Goal: Task Accomplishment & Management: Manage account settings

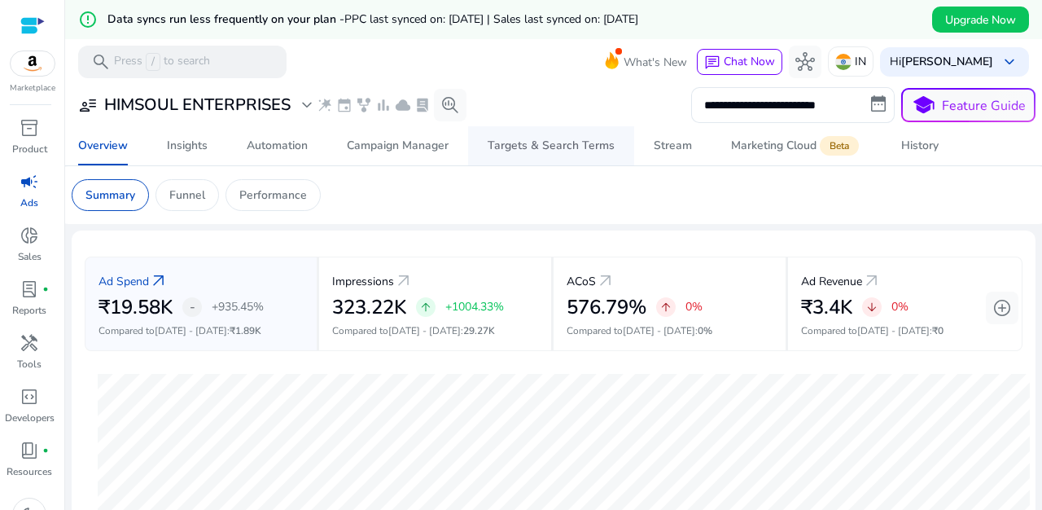
click at [561, 151] on div "Targets & Search Terms" at bounding box center [551, 145] width 127 height 11
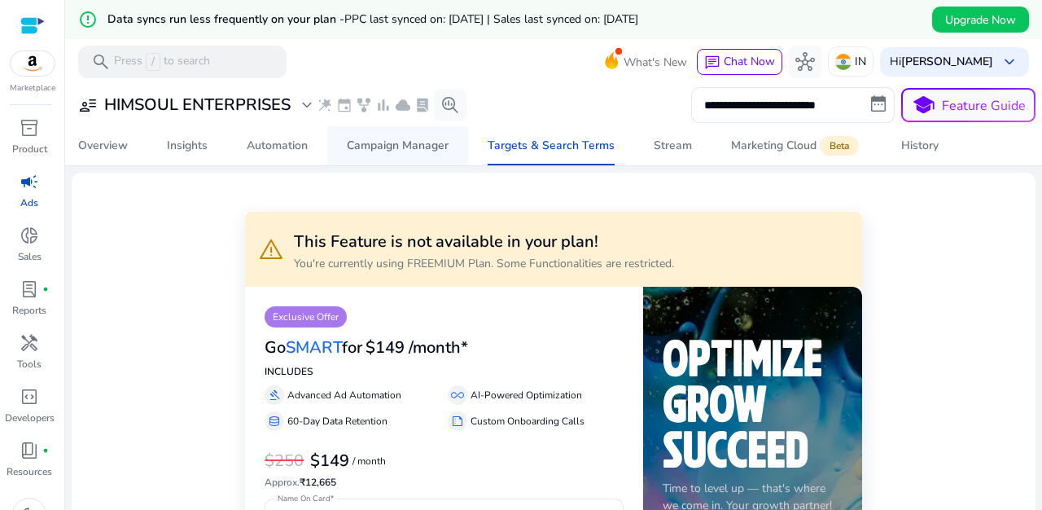
click at [416, 148] on div "Campaign Manager" at bounding box center [398, 145] width 102 height 11
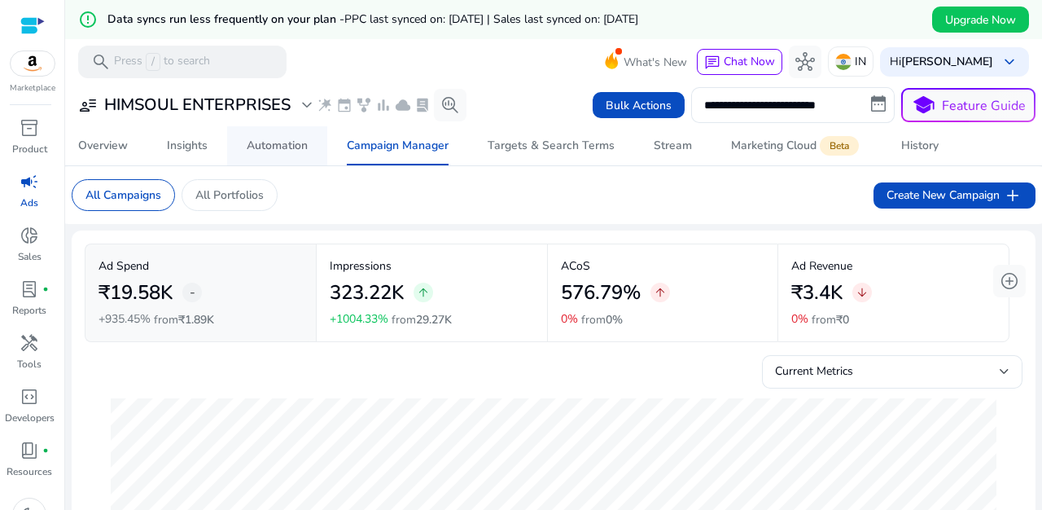
click at [282, 151] on div "Automation" at bounding box center [277, 145] width 61 height 11
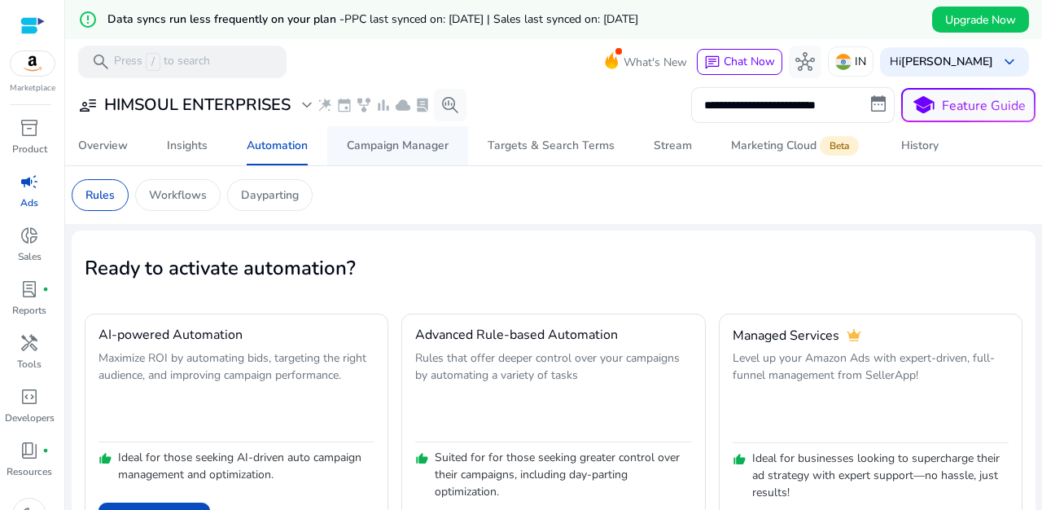
click at [386, 148] on div "Campaign Manager" at bounding box center [398, 145] width 102 height 11
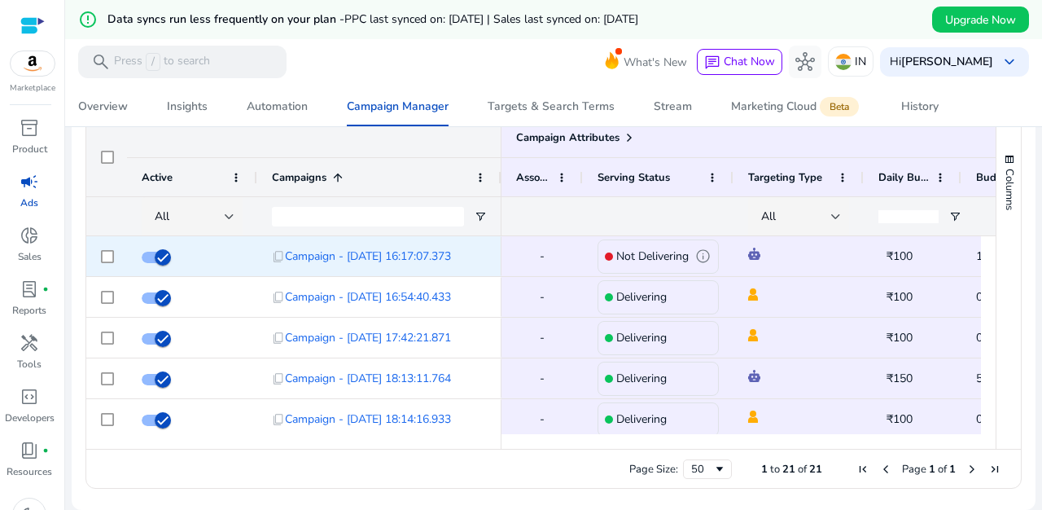
click at [705, 254] on span "info" at bounding box center [703, 255] width 15 height 15
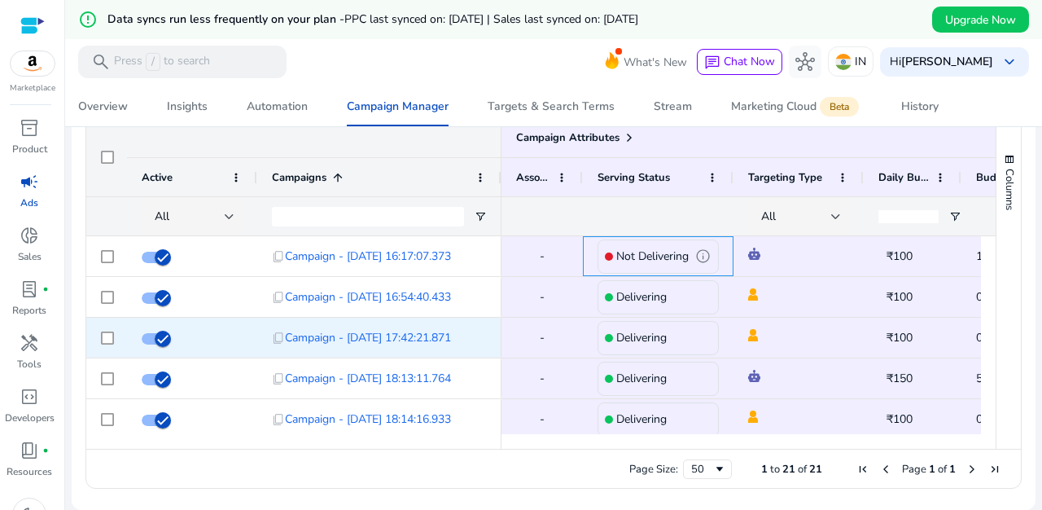
scroll to position [0, 108]
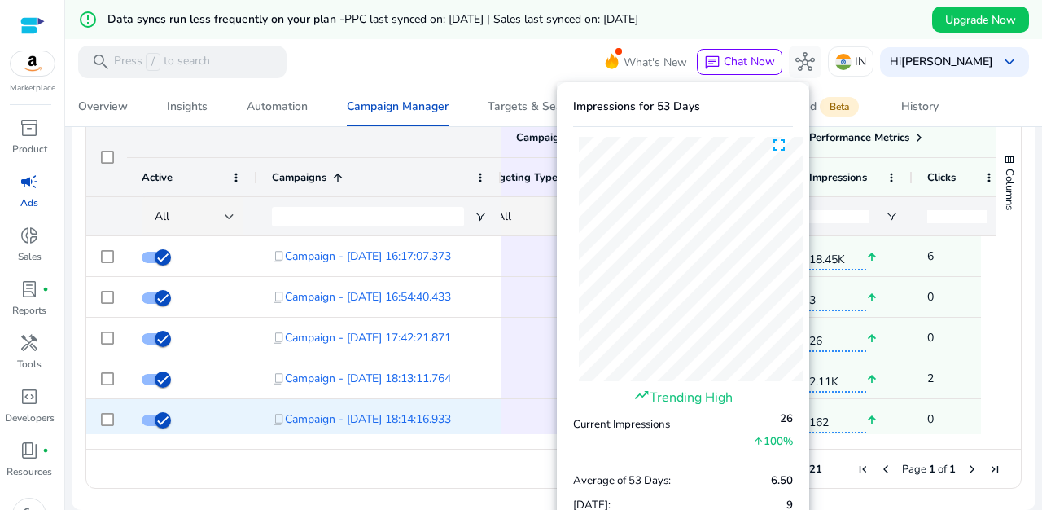
click at [454, 393] on div "Delivering" at bounding box center [393, 379] width 121 height 34
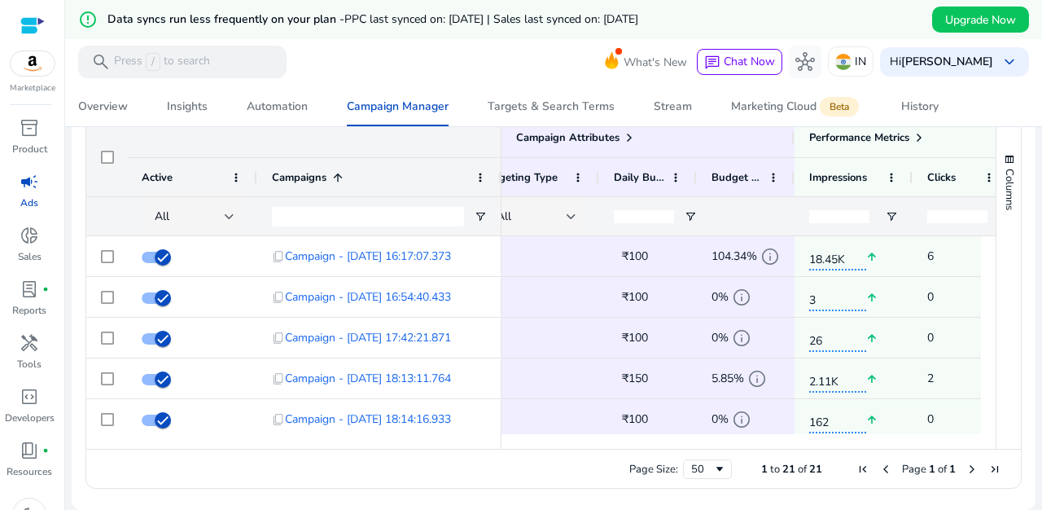
click at [454, 202] on div at bounding box center [393, 216] width 121 height 38
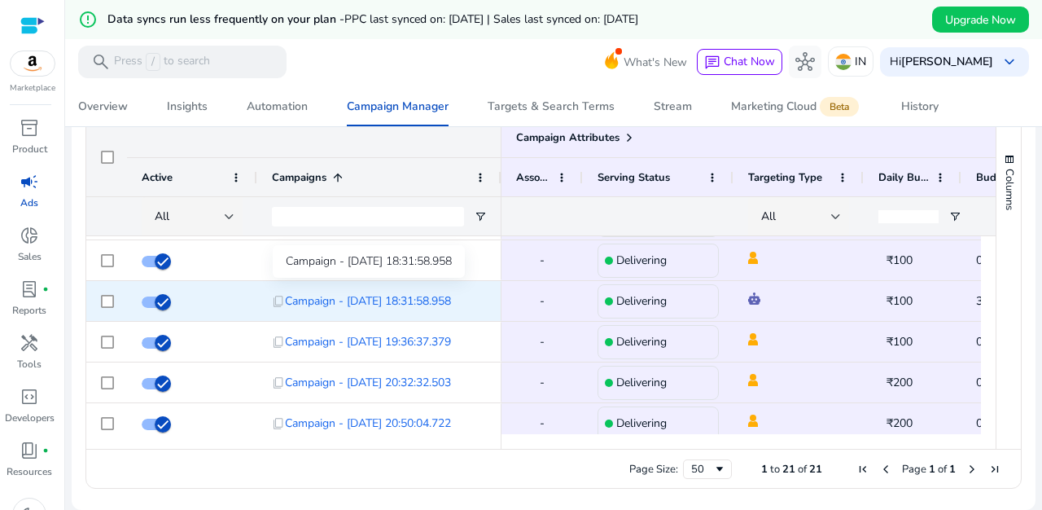
click at [394, 305] on span "Campaign - [DATE] 18:31:58.958" at bounding box center [368, 300] width 166 height 33
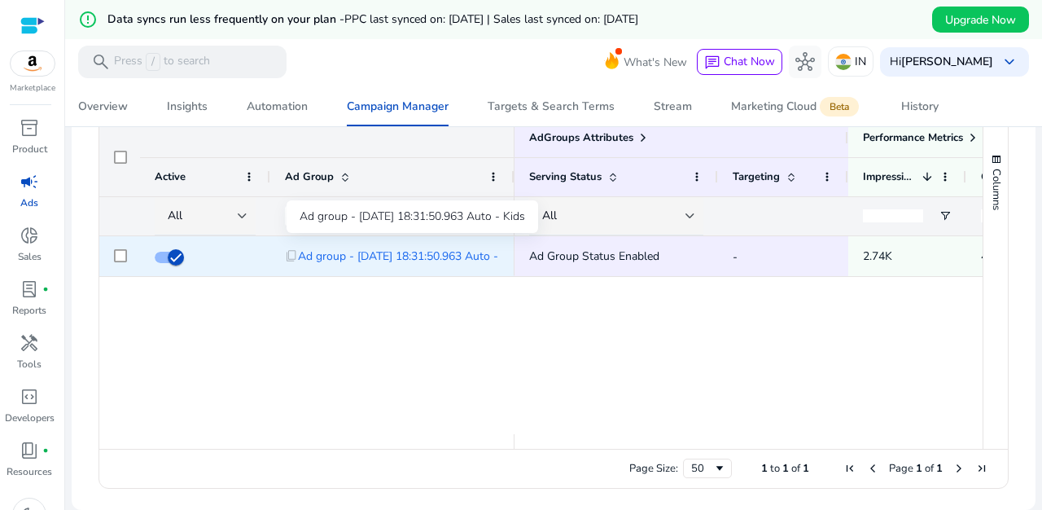
click at [419, 256] on span "Ad group - 19/8/2025 18:31:50.963 Auto - Kids" at bounding box center [411, 255] width 226 height 33
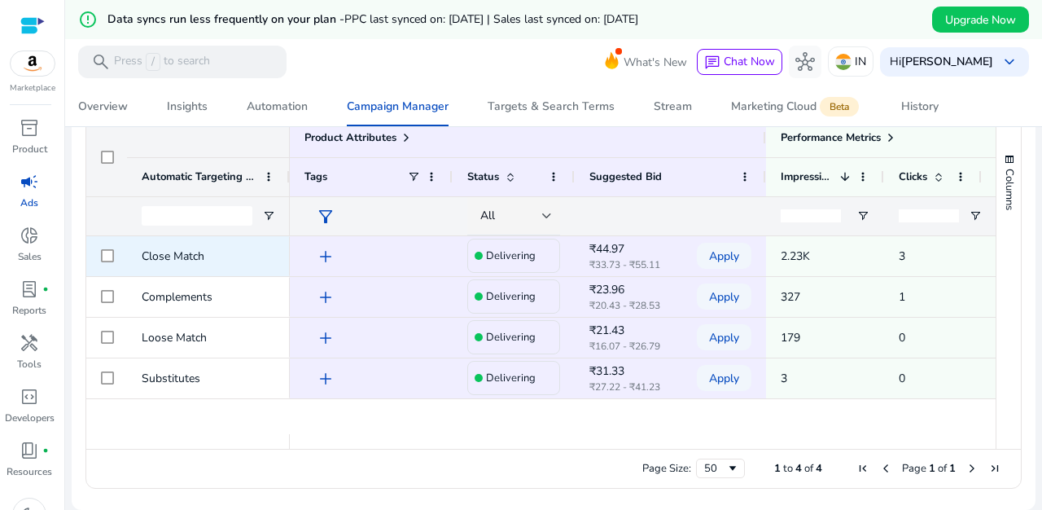
click at [178, 261] on span "Close Match" at bounding box center [173, 255] width 63 height 15
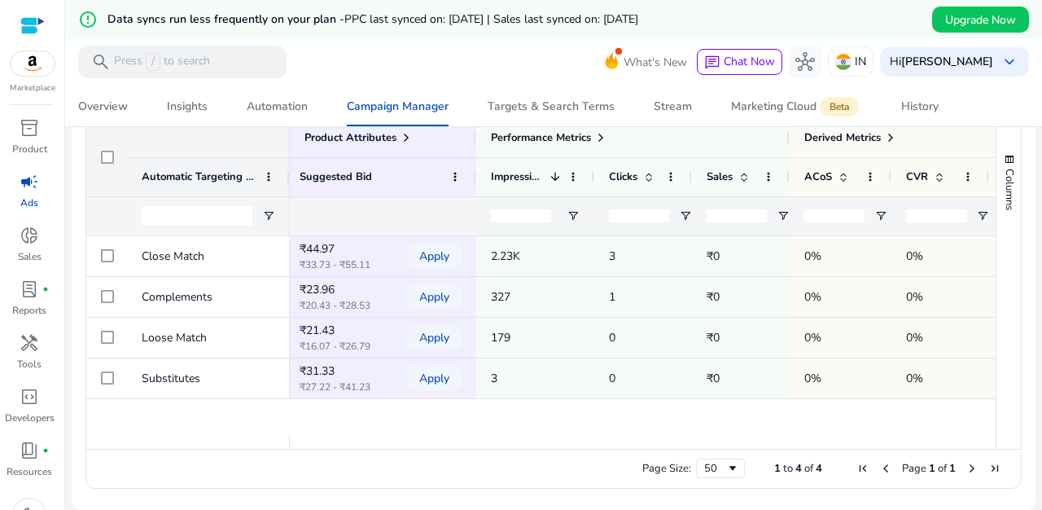
click at [640, 209] on input "number" at bounding box center [639, 215] width 60 height 13
click at [638, 213] on input "number" at bounding box center [639, 215] width 60 height 13
click at [661, 213] on input "*" at bounding box center [639, 215] width 60 height 13
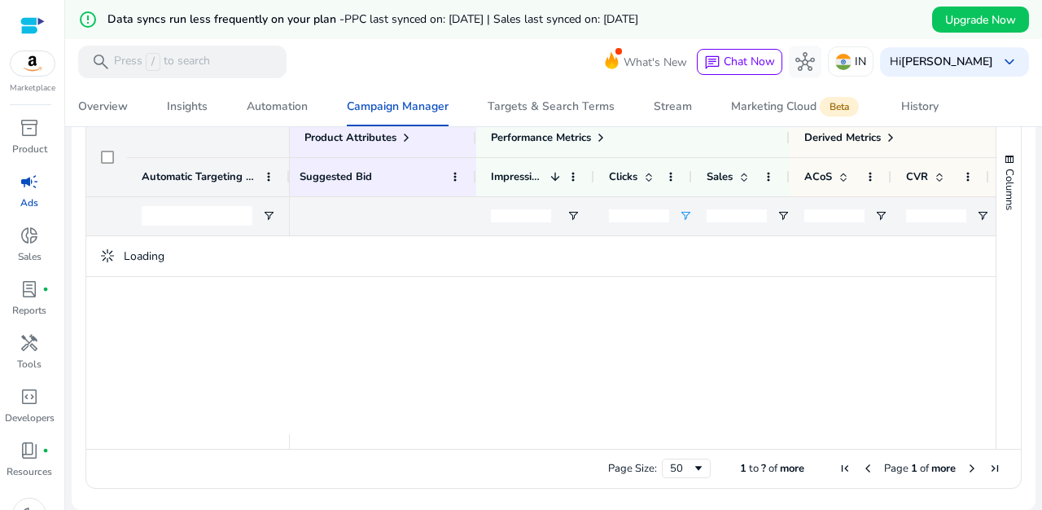
type input "*"
click at [663, 222] on input "*" at bounding box center [639, 215] width 60 height 13
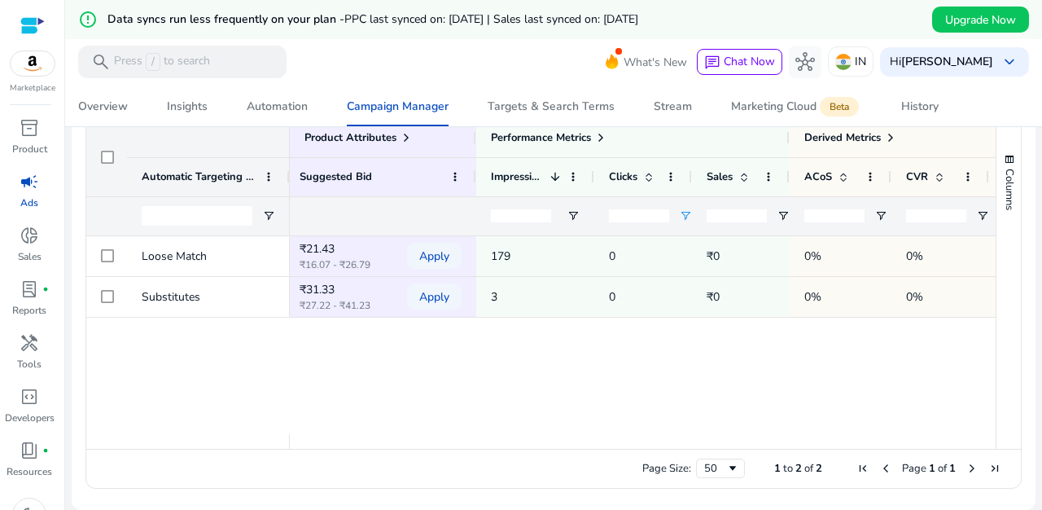
drag, startPoint x: 624, startPoint y: 219, endPoint x: 605, endPoint y: 218, distance: 18.7
click at [607, 218] on div "*" at bounding box center [644, 215] width 98 height 39
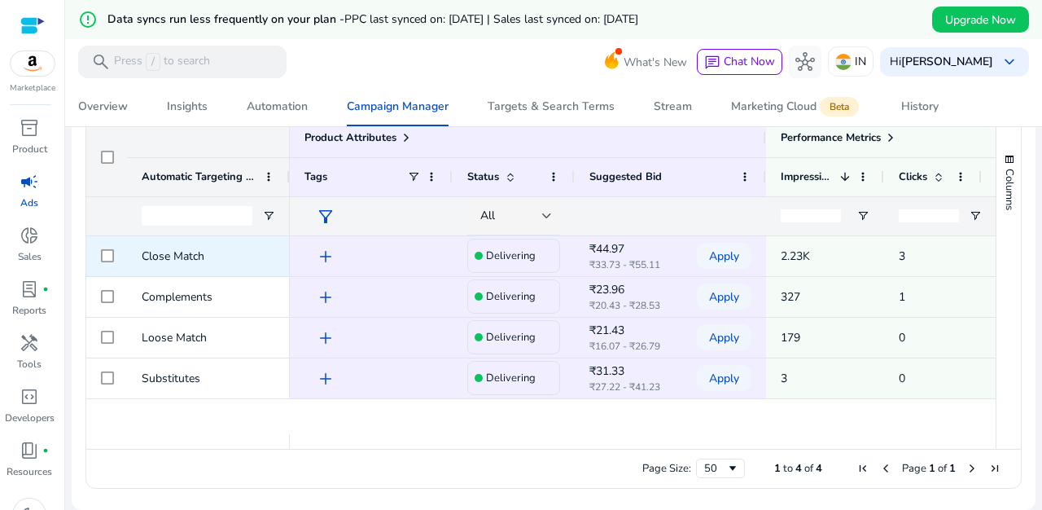
click at [323, 260] on span "add" at bounding box center [326, 257] width 20 height 20
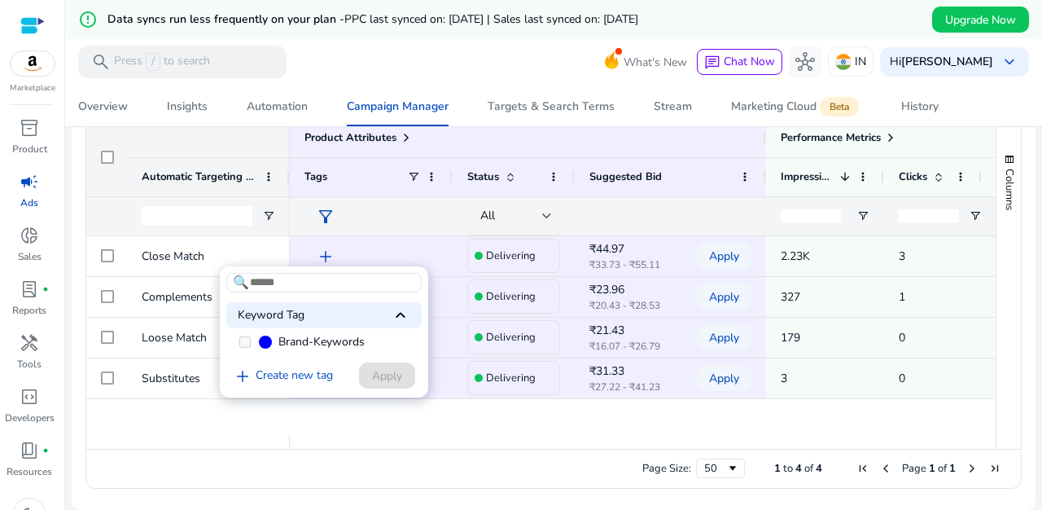
click at [325, 256] on div at bounding box center [521, 255] width 1042 height 510
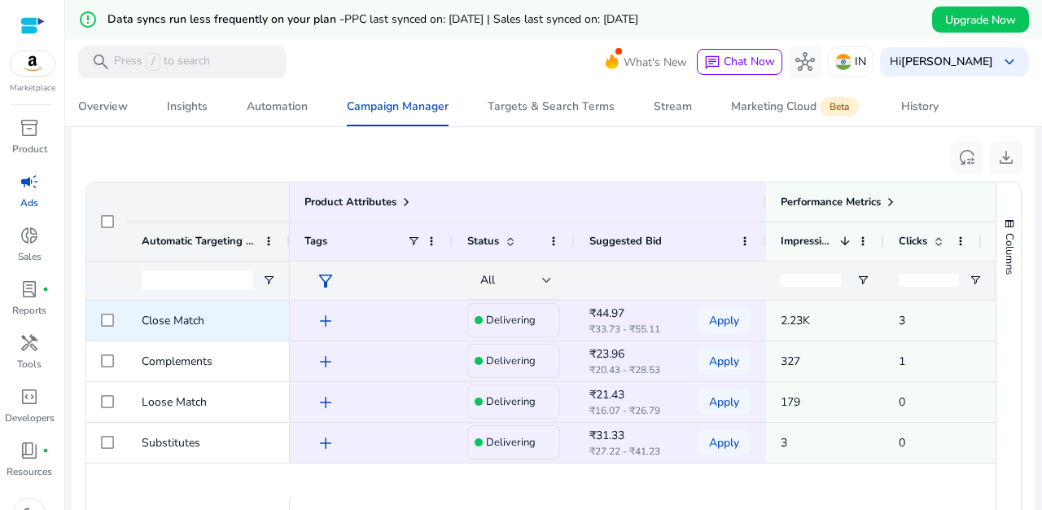
click at [169, 318] on span "Close Match" at bounding box center [173, 320] width 63 height 15
click at [603, 321] on div "₹44.97 ₹33.73 - ₹55.11" at bounding box center [630, 321] width 81 height 36
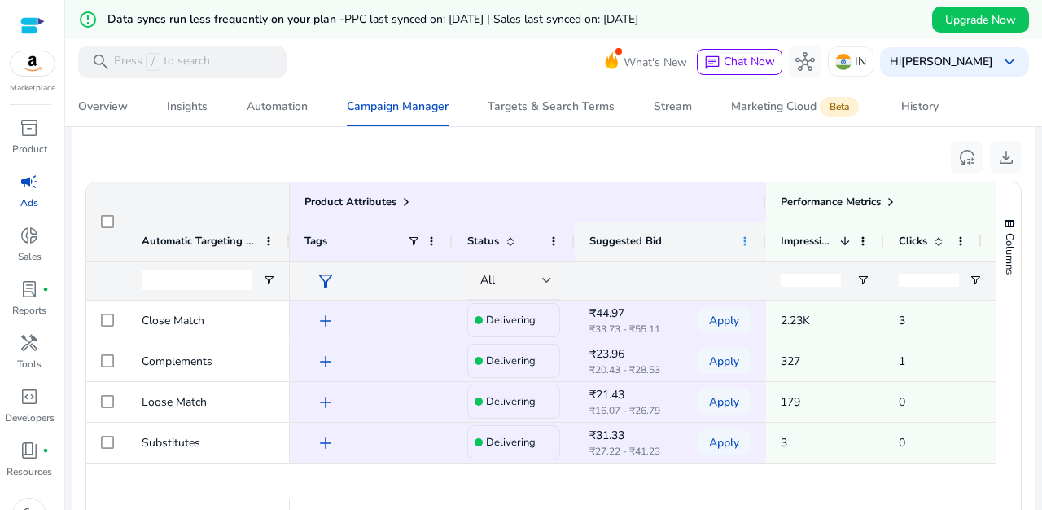
click at [751, 238] on span at bounding box center [745, 241] width 13 height 13
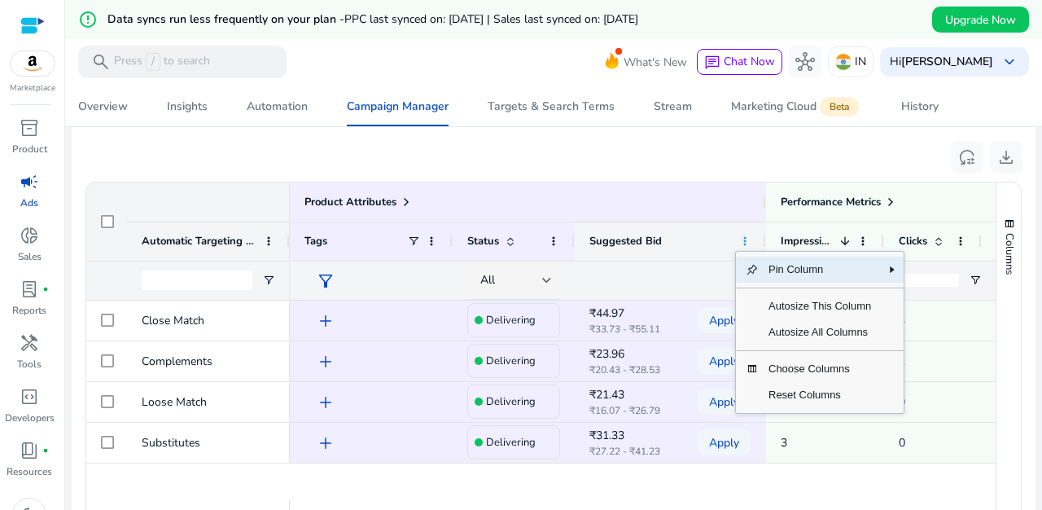
click at [744, 239] on span at bounding box center [745, 241] width 13 height 13
click at [621, 144] on div "reset_settings download" at bounding box center [554, 153] width 938 height 39
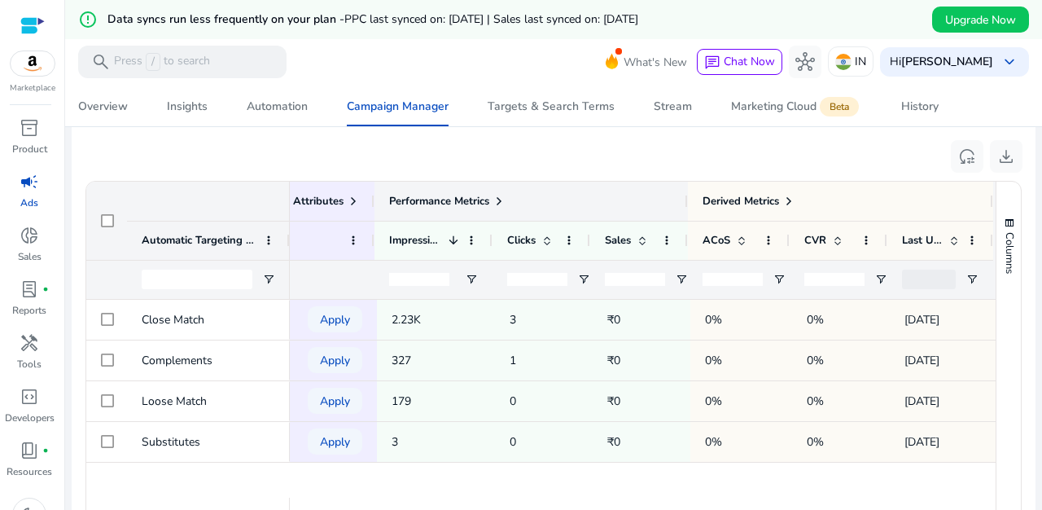
click at [476, 202] on span "Performance Metrics" at bounding box center [439, 201] width 100 height 15
click at [441, 205] on span "Performance Metrics" at bounding box center [439, 201] width 100 height 15
click at [448, 196] on span "Performance Metrics" at bounding box center [439, 201] width 100 height 15
click at [749, 201] on span "Derived Metrics" at bounding box center [741, 201] width 77 height 15
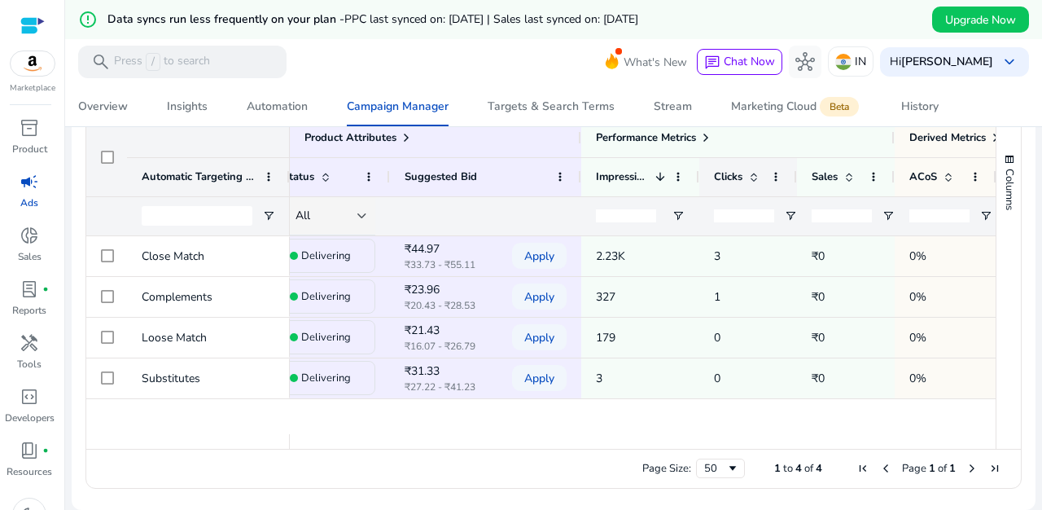
click at [756, 178] on span at bounding box center [754, 176] width 13 height 13
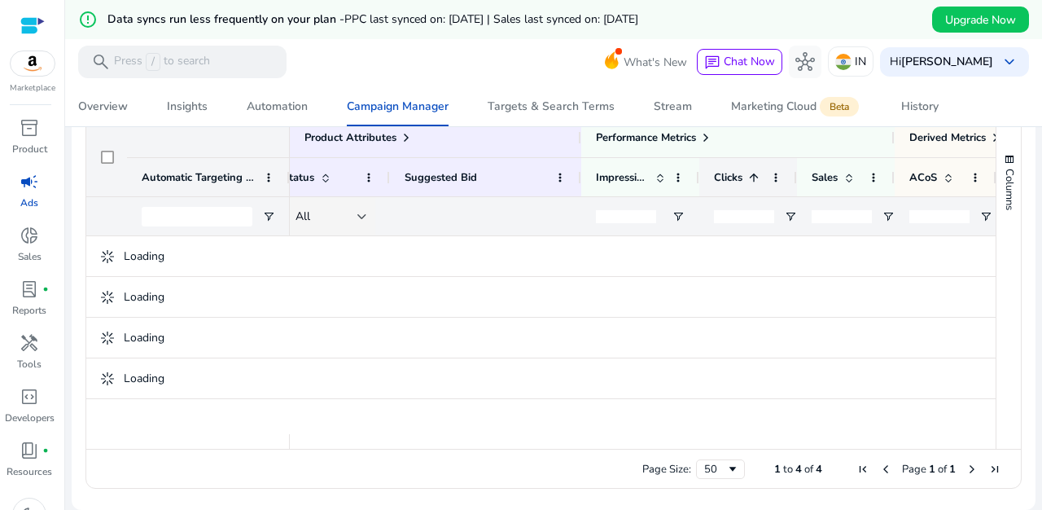
click at [756, 178] on span at bounding box center [754, 177] width 13 height 13
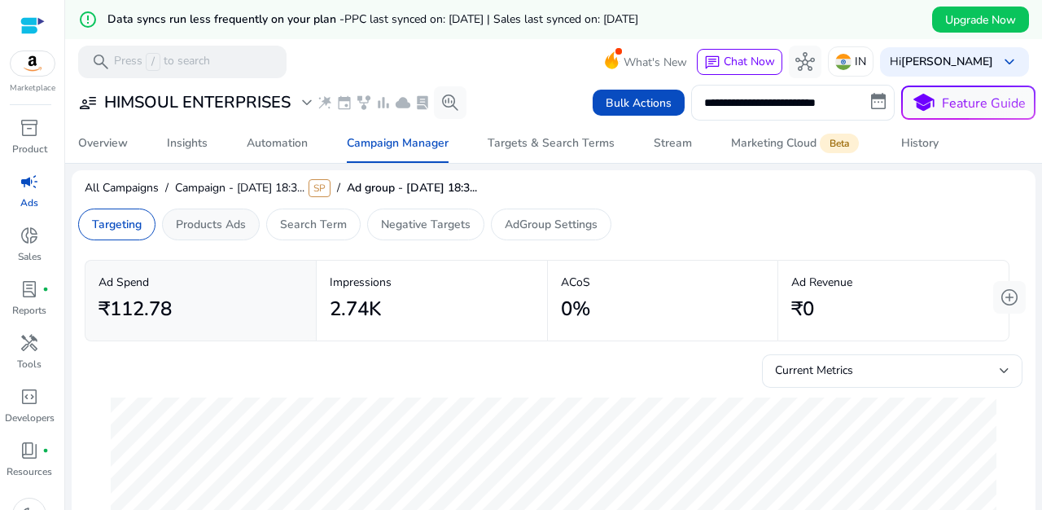
click at [226, 227] on p "Products Ads" at bounding box center [211, 224] width 70 height 17
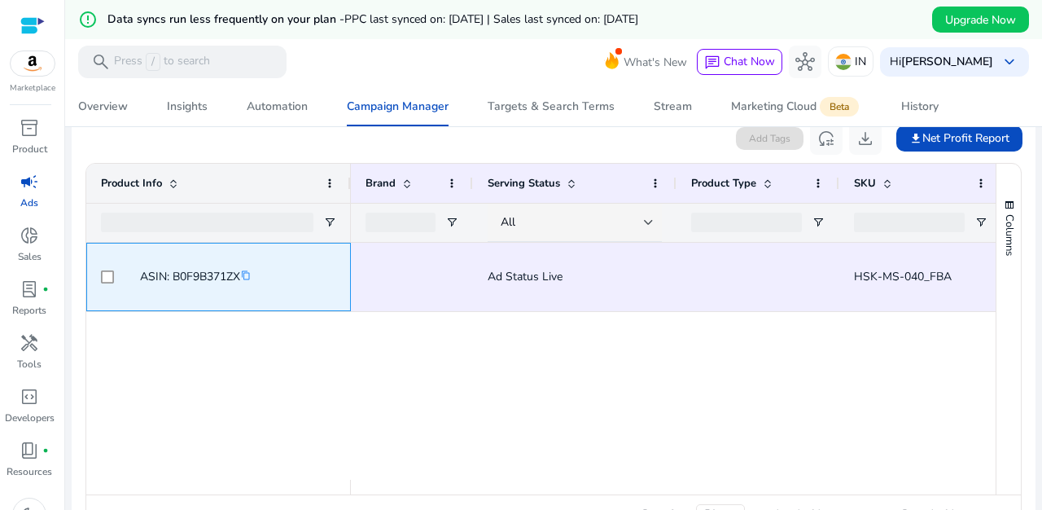
click at [219, 275] on span "ASIN: B0F9B371ZX content_copy" at bounding box center [196, 276] width 112 height 15
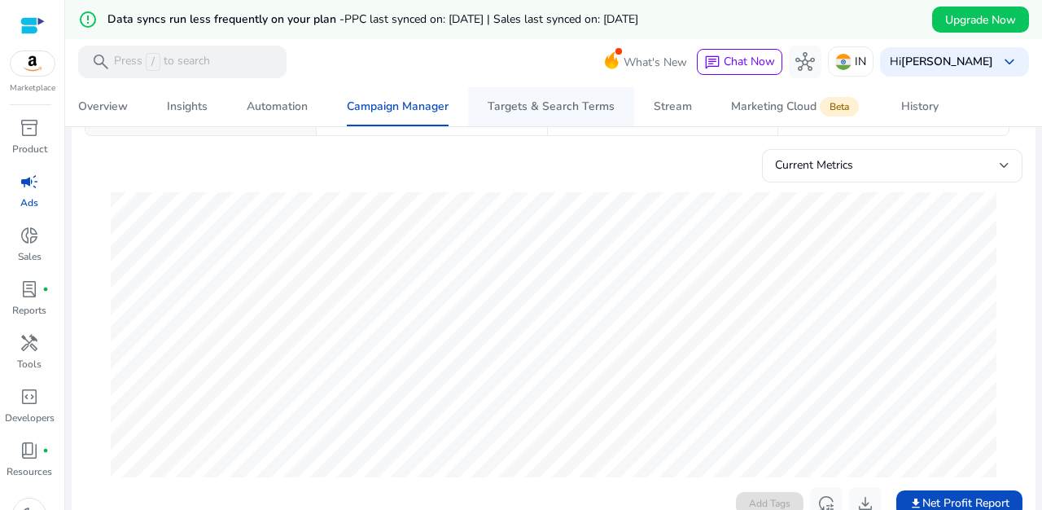
click at [558, 111] on div "Targets & Search Terms" at bounding box center [551, 106] width 127 height 11
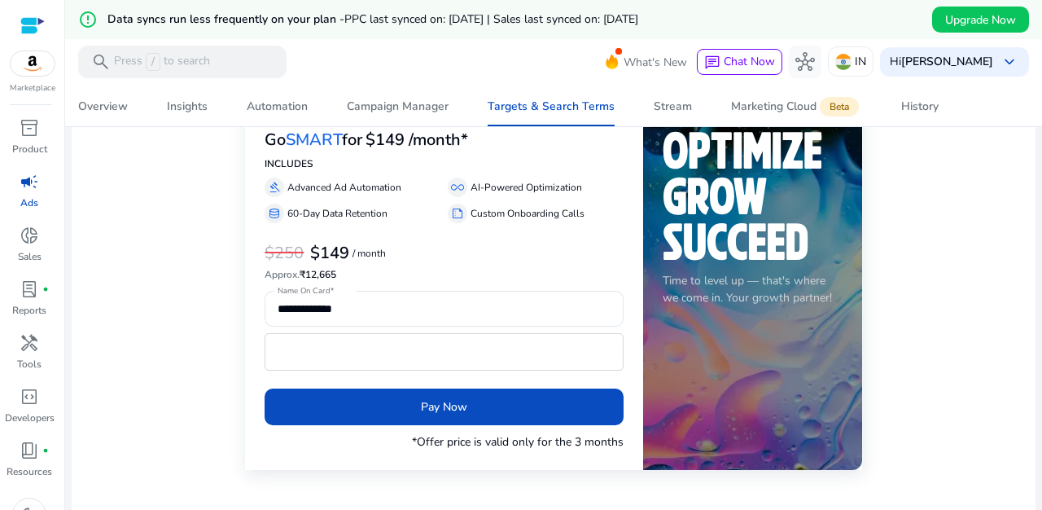
click at [403, 82] on div "user_attributes HIMSOUL ENTERPRISES expand_more wand_stars event family_history…" at bounding box center [269, 66] width 395 height 33
click at [415, 126] on span "Campaign Manager" at bounding box center [398, 106] width 102 height 39
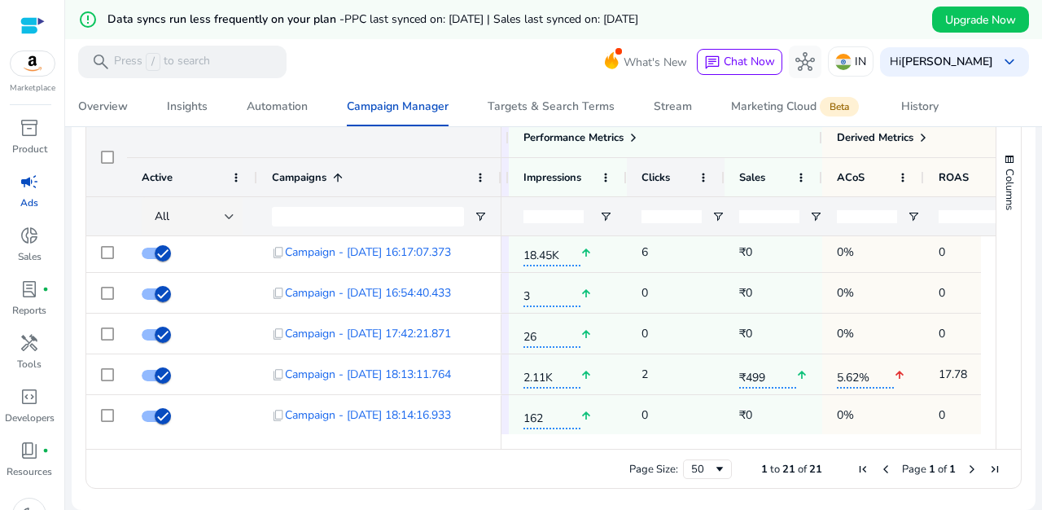
click at [682, 177] on div "Clicks" at bounding box center [667, 177] width 50 height 30
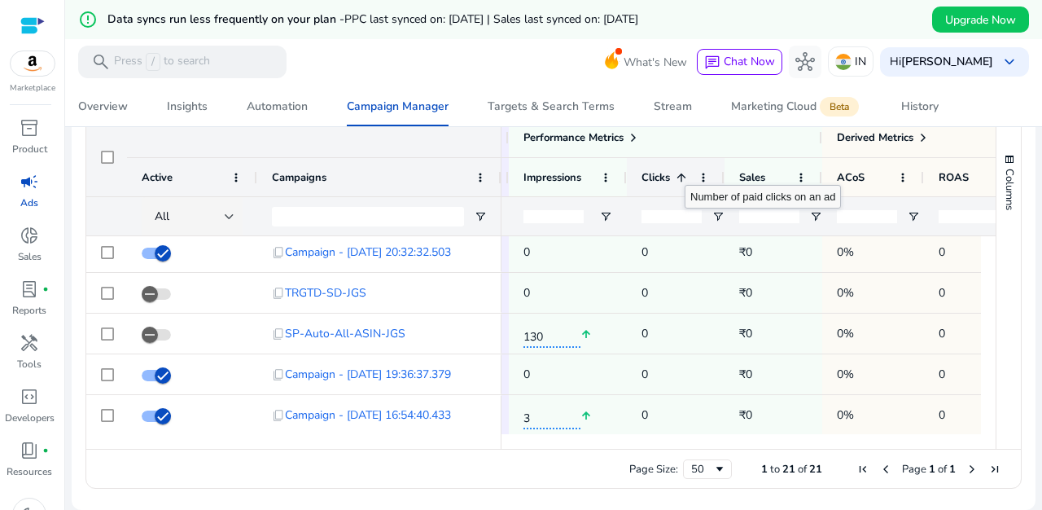
click at [685, 171] on span at bounding box center [681, 177] width 13 height 13
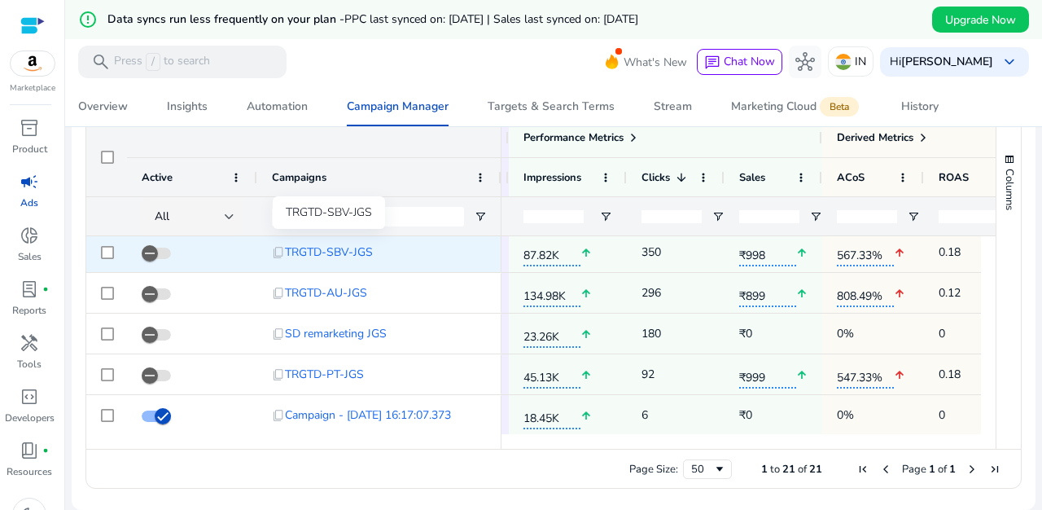
click at [347, 249] on span "TRGTD-SBV-JGS" at bounding box center [329, 251] width 88 height 33
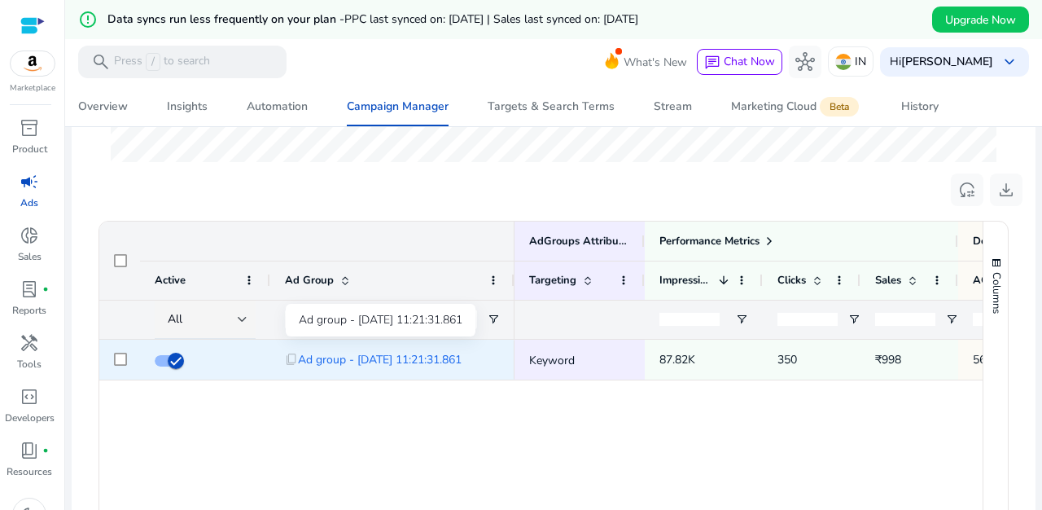
click at [432, 360] on span "Ad group - [DATE] 11:21:31.861" at bounding box center [380, 359] width 164 height 33
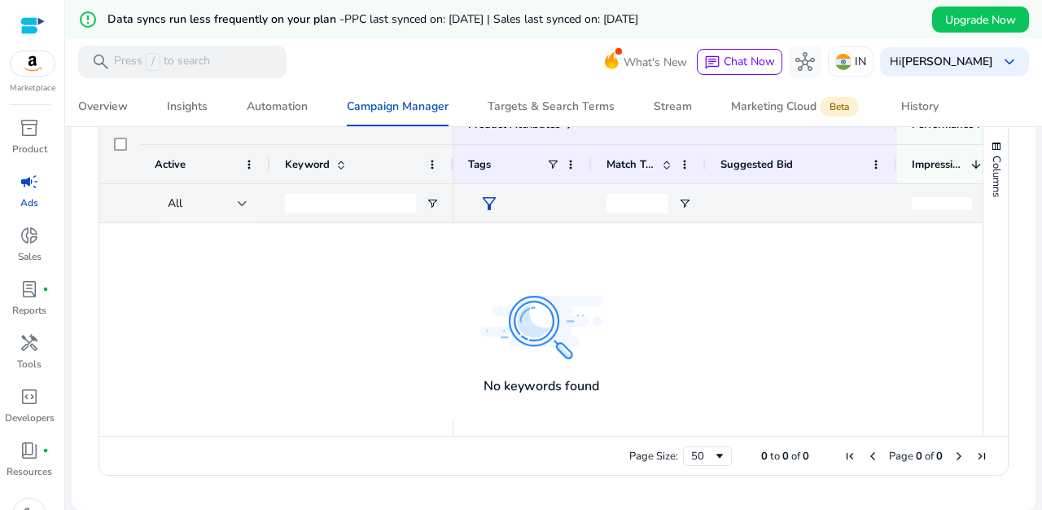
click at [240, 207] on div at bounding box center [243, 204] width 10 height 20
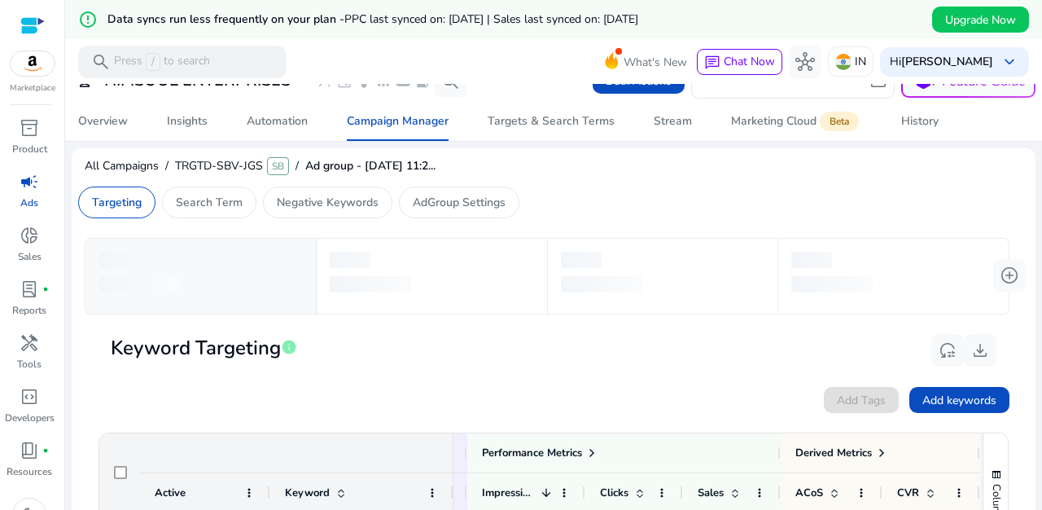
scroll to position [1, 0]
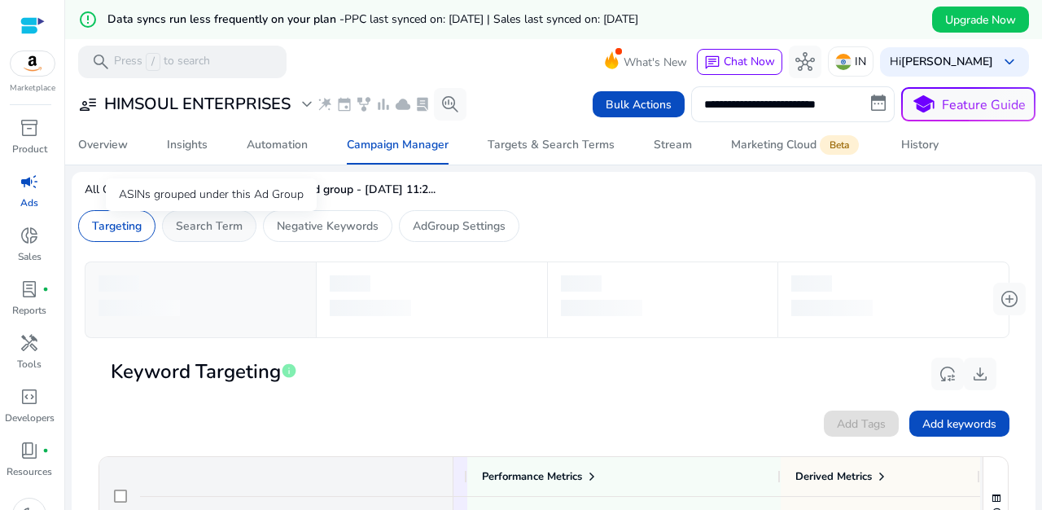
click at [230, 225] on p "Search Term" at bounding box center [209, 225] width 67 height 17
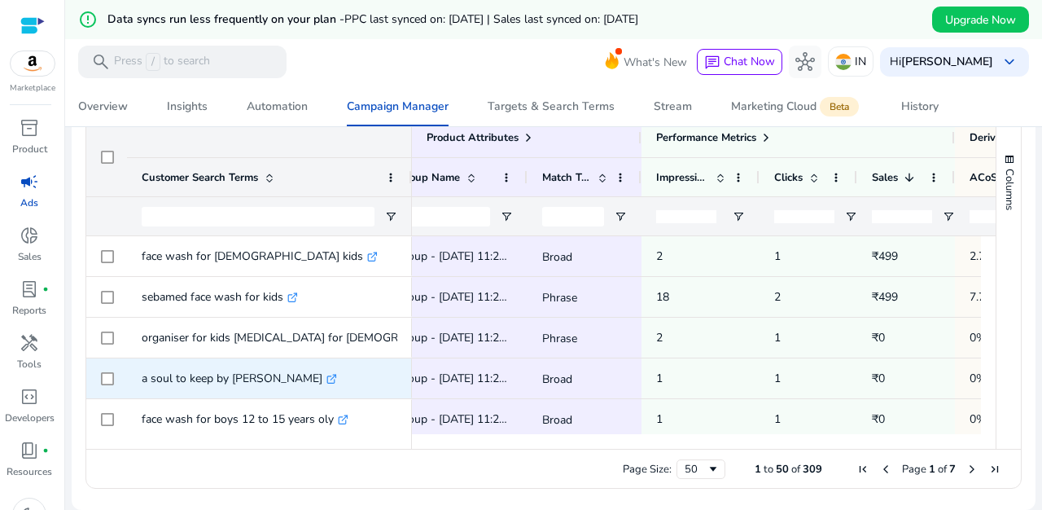
scroll to position [0, 56]
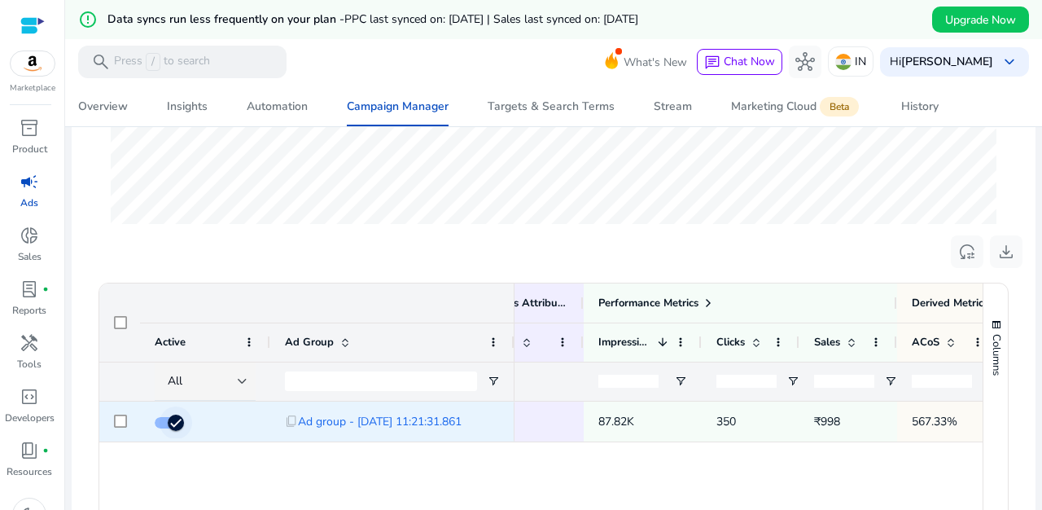
click at [165, 422] on span "button" at bounding box center [176, 422] width 33 height 33
click at [178, 424] on span "button" at bounding box center [163, 422] width 33 height 33
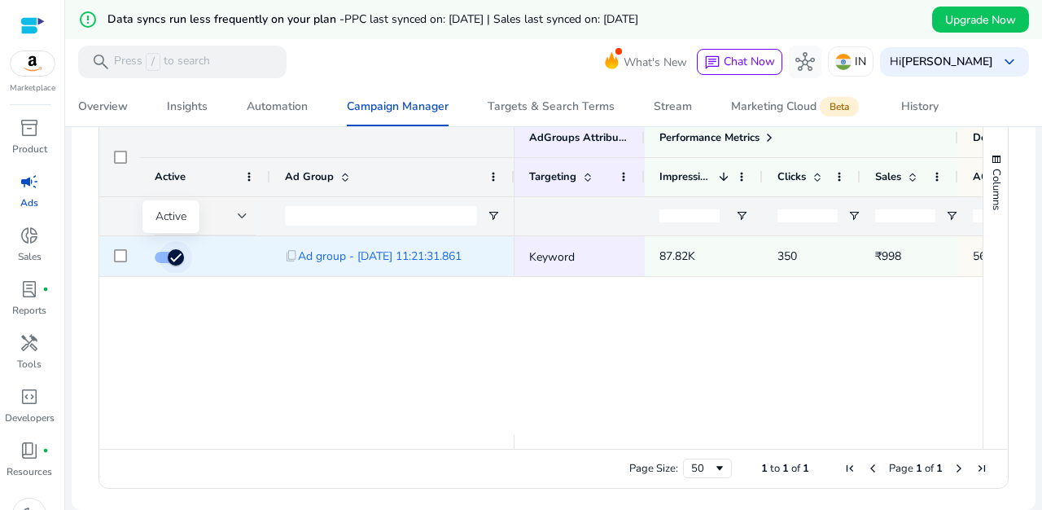
click at [160, 256] on span "button" at bounding box center [176, 257] width 33 height 33
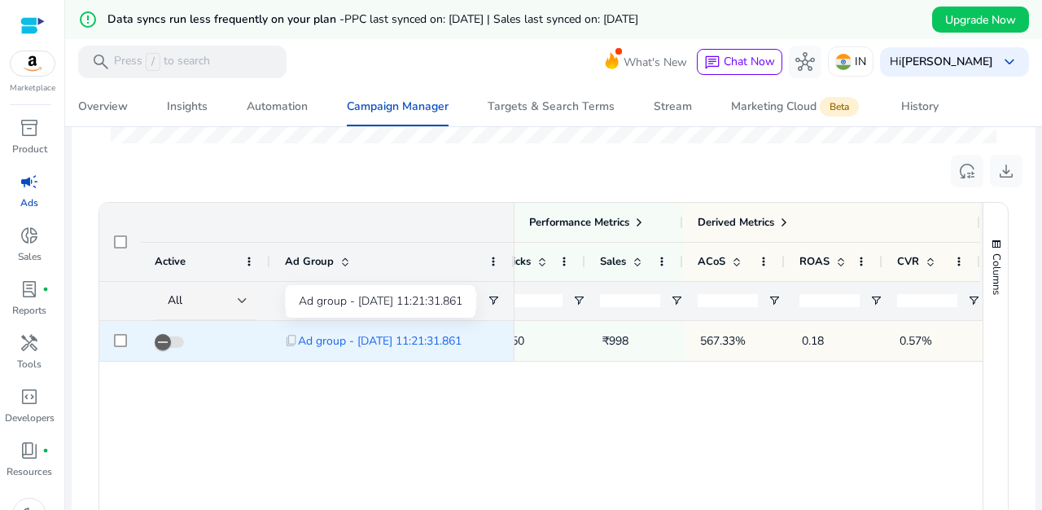
click at [415, 340] on span "Ad group - [DATE] 11:21:31.861" at bounding box center [380, 340] width 164 height 33
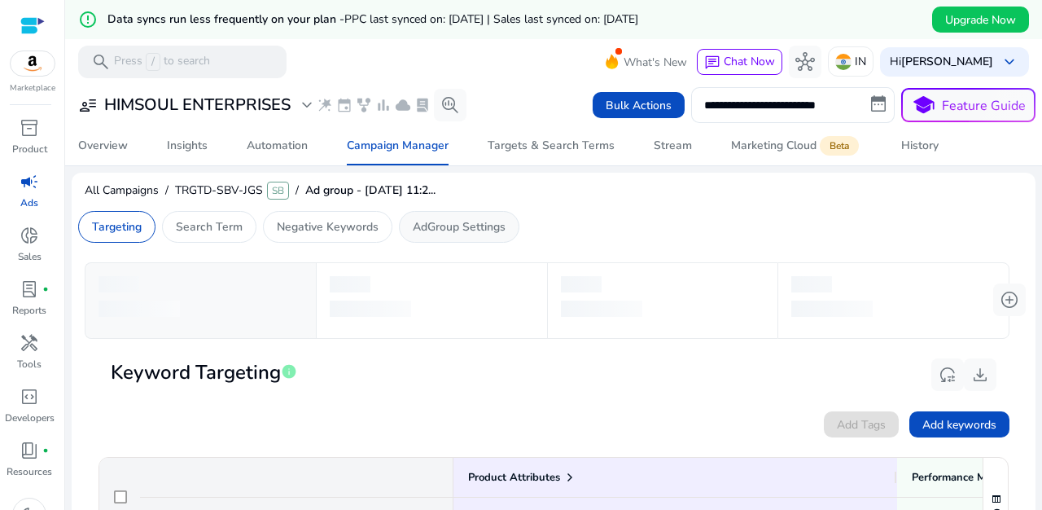
click at [445, 221] on p "AdGroup Settings" at bounding box center [459, 226] width 93 height 17
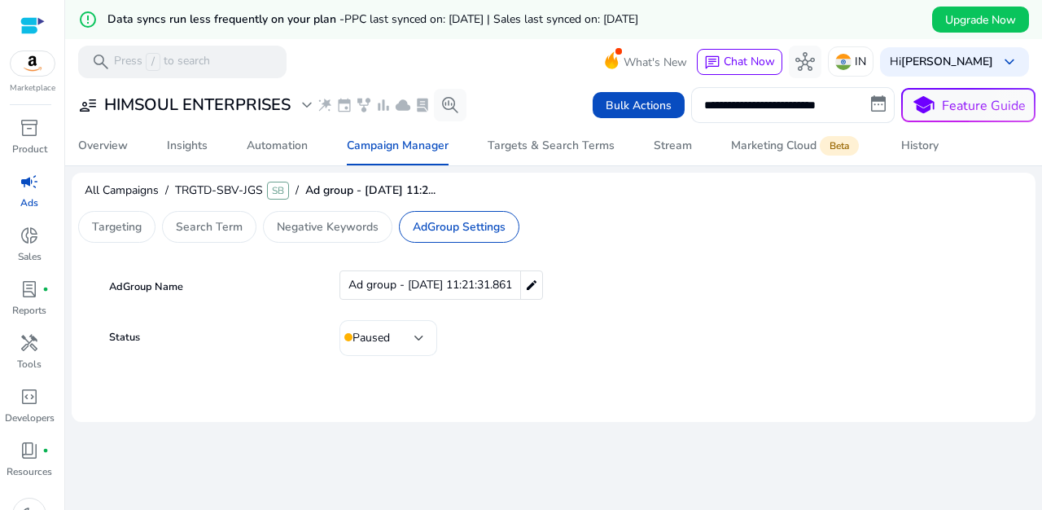
click at [423, 337] on div "Paused" at bounding box center [389, 338] width 98 height 36
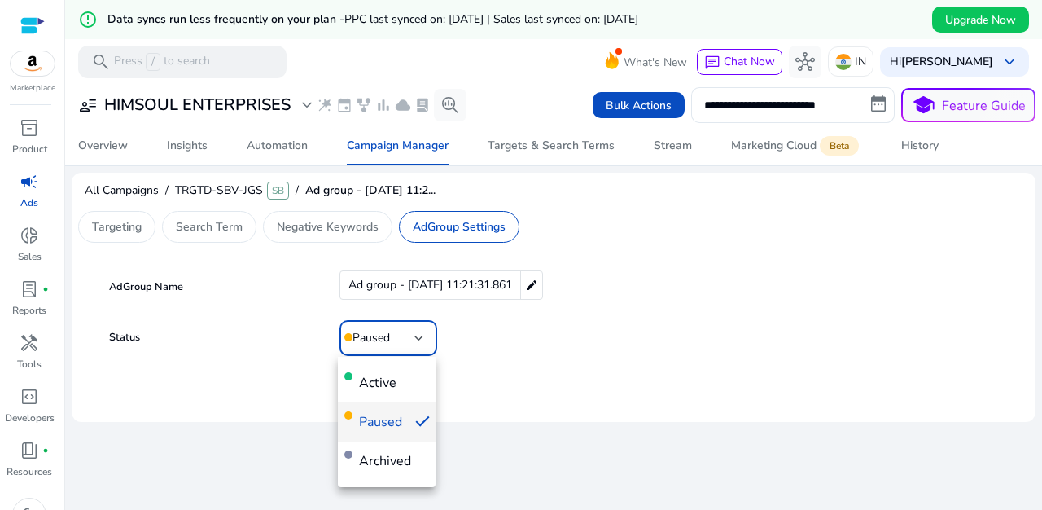
click at [541, 349] on div at bounding box center [521, 255] width 1042 height 510
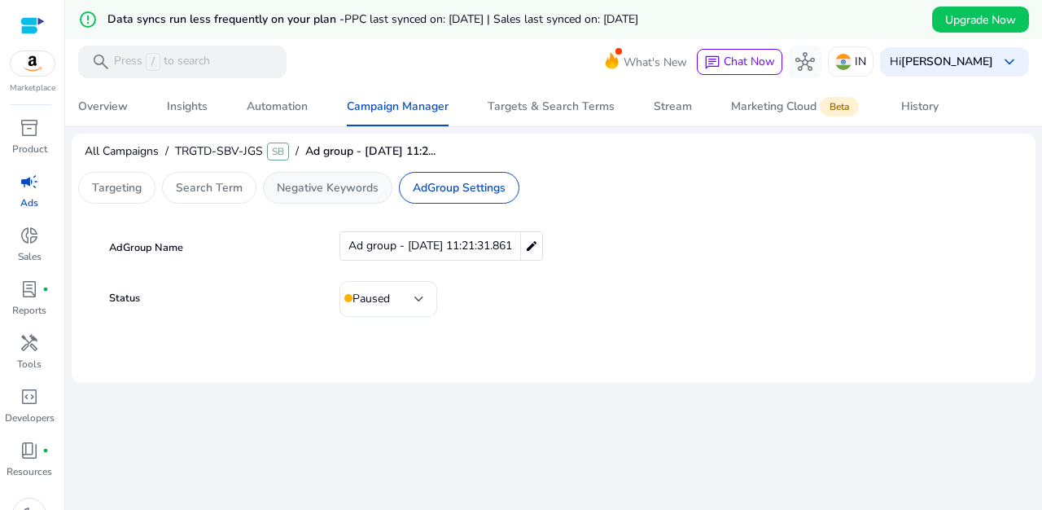
click at [312, 192] on p "Negative Keywords" at bounding box center [328, 187] width 102 height 17
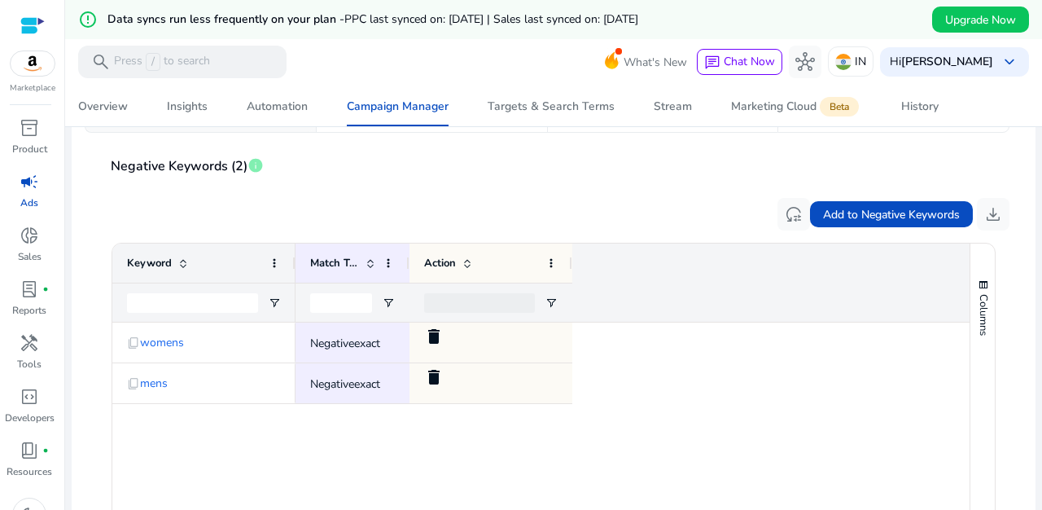
scroll to position [121, 0]
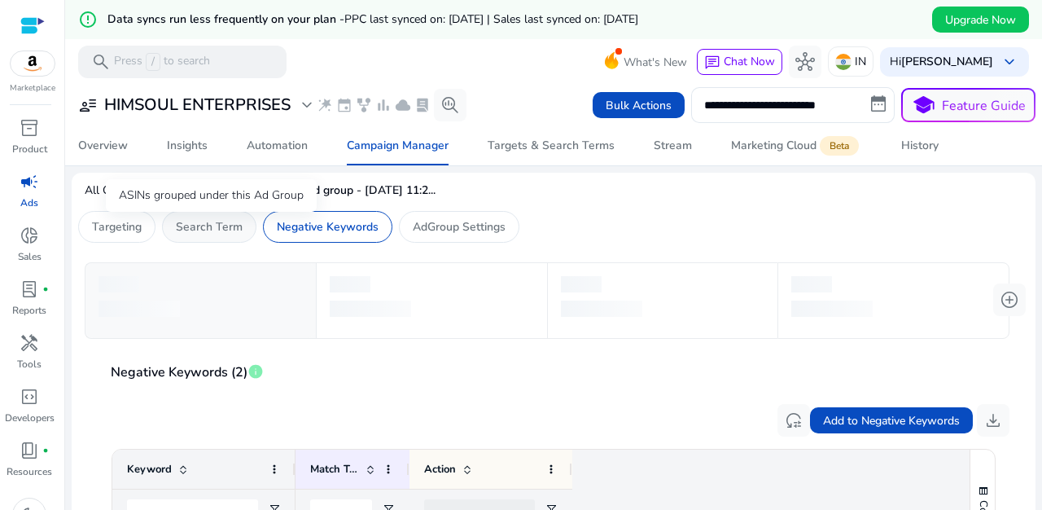
click at [205, 225] on p "Search Term" at bounding box center [209, 226] width 67 height 17
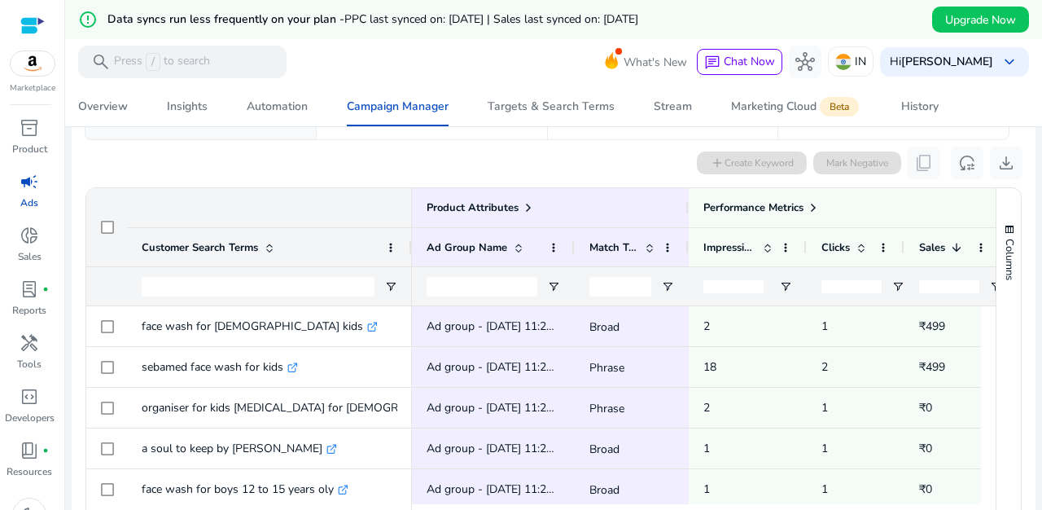
scroll to position [269, 0]
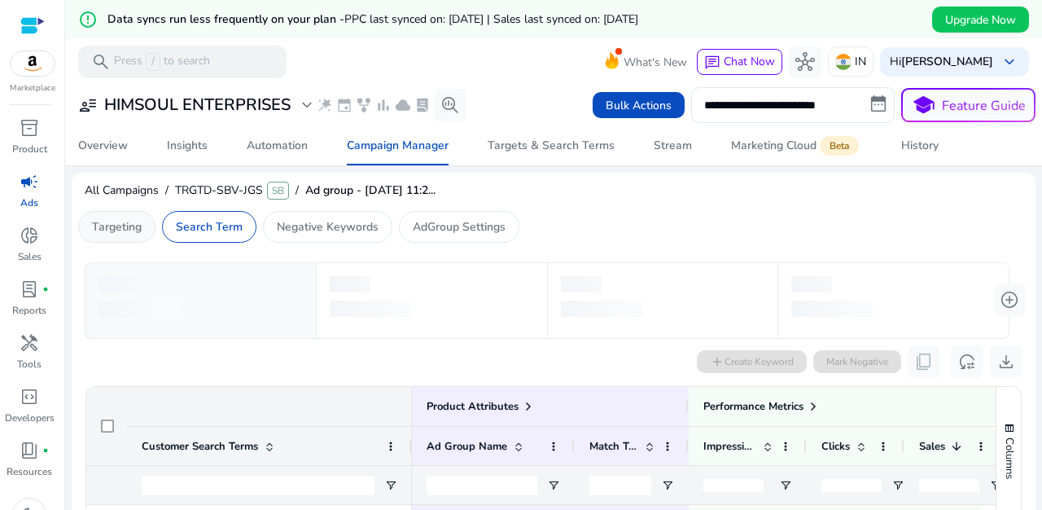
click at [116, 232] on p "Targeting" at bounding box center [117, 226] width 50 height 17
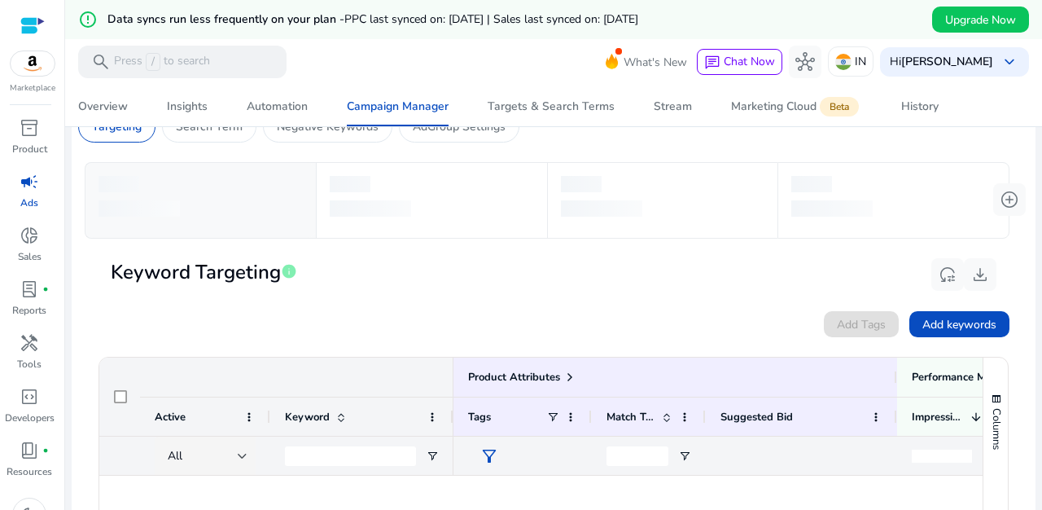
scroll to position [0, 0]
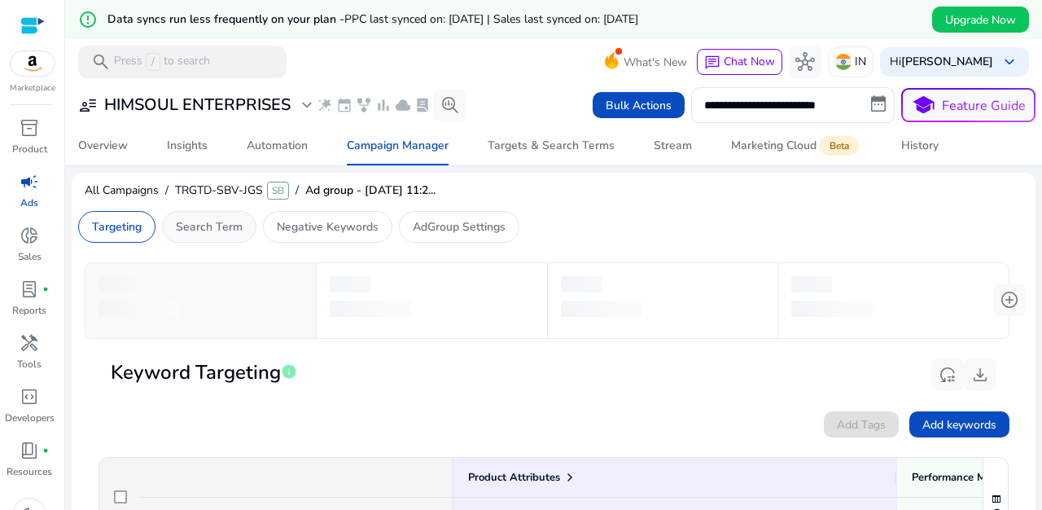
click at [212, 240] on div "Search Term" at bounding box center [209, 227] width 94 height 32
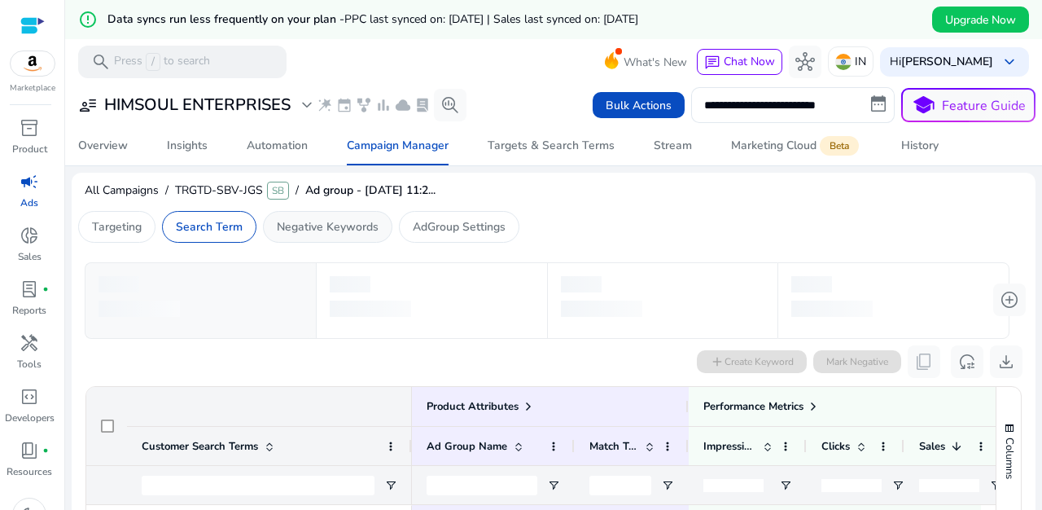
click at [339, 229] on p "Negative Keywords" at bounding box center [328, 226] width 102 height 17
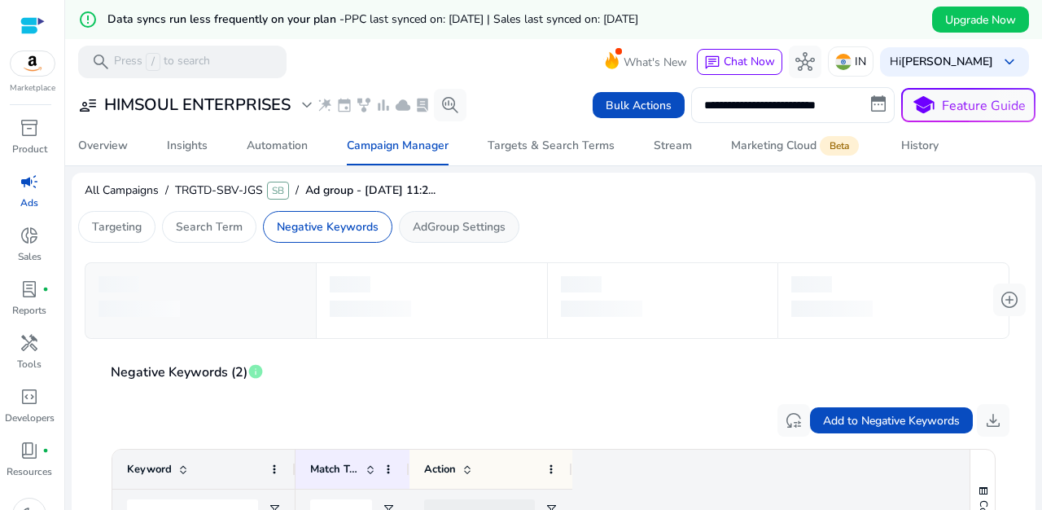
click at [479, 230] on p "AdGroup Settings" at bounding box center [459, 226] width 93 height 17
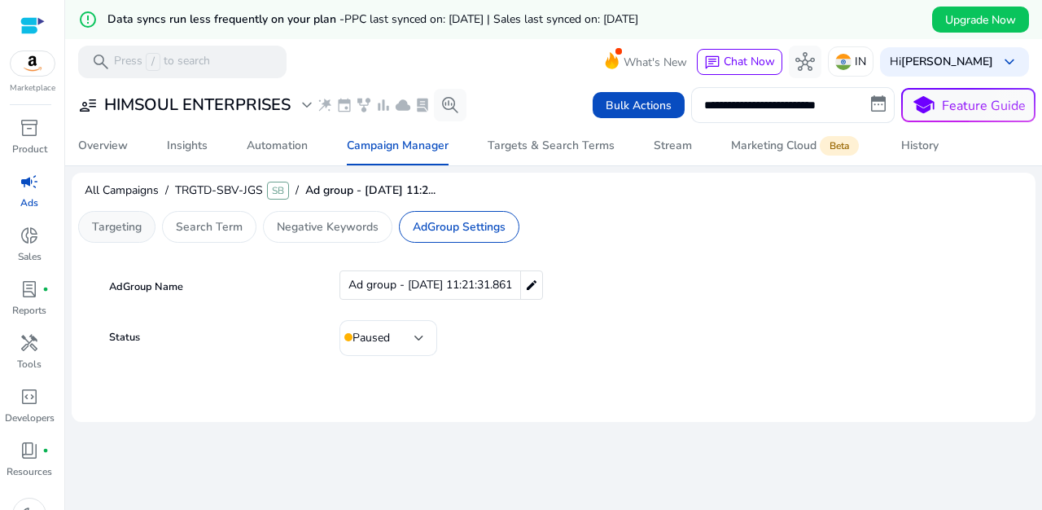
click at [117, 235] on p "Targeting" at bounding box center [117, 226] width 50 height 17
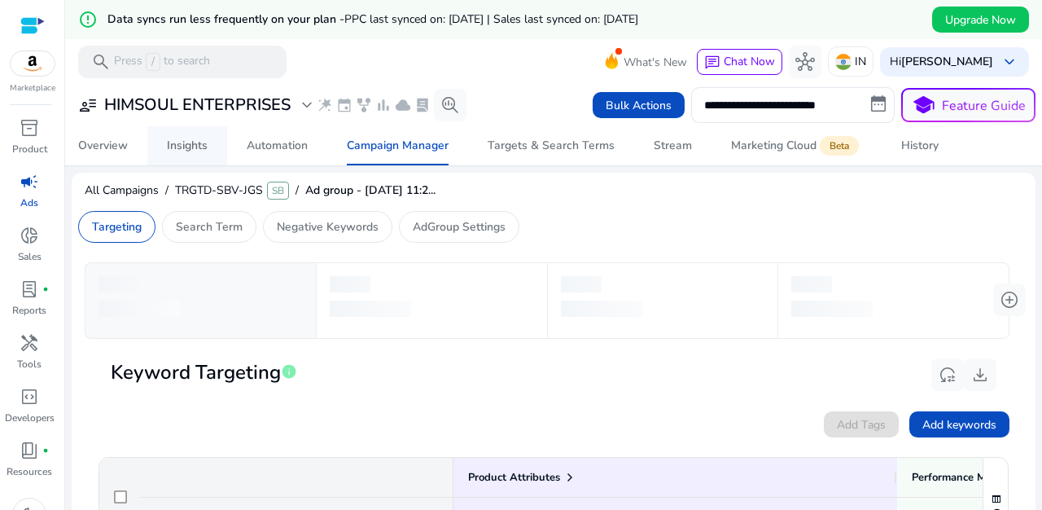
click at [183, 151] on div "Insights" at bounding box center [187, 145] width 41 height 11
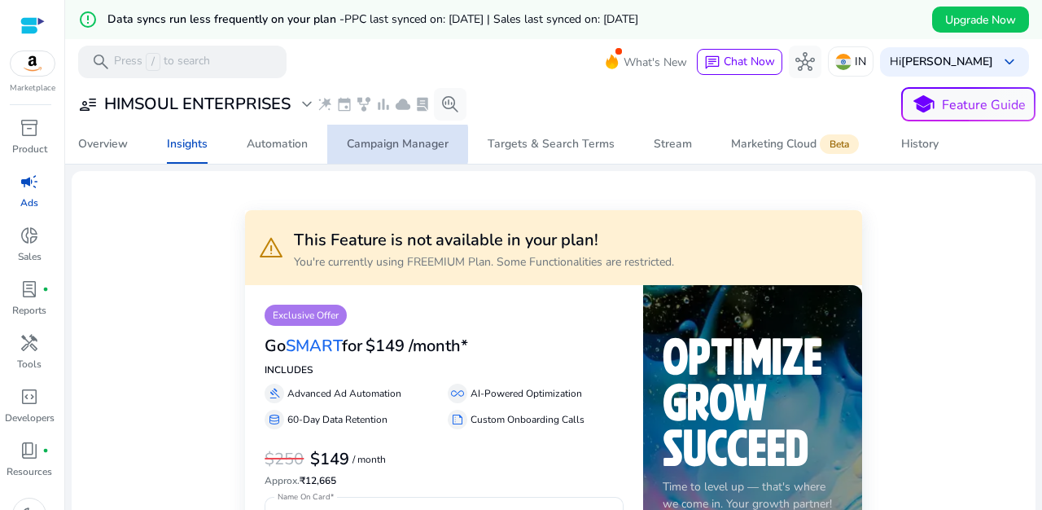
click at [382, 144] on div "Campaign Manager" at bounding box center [398, 143] width 102 height 11
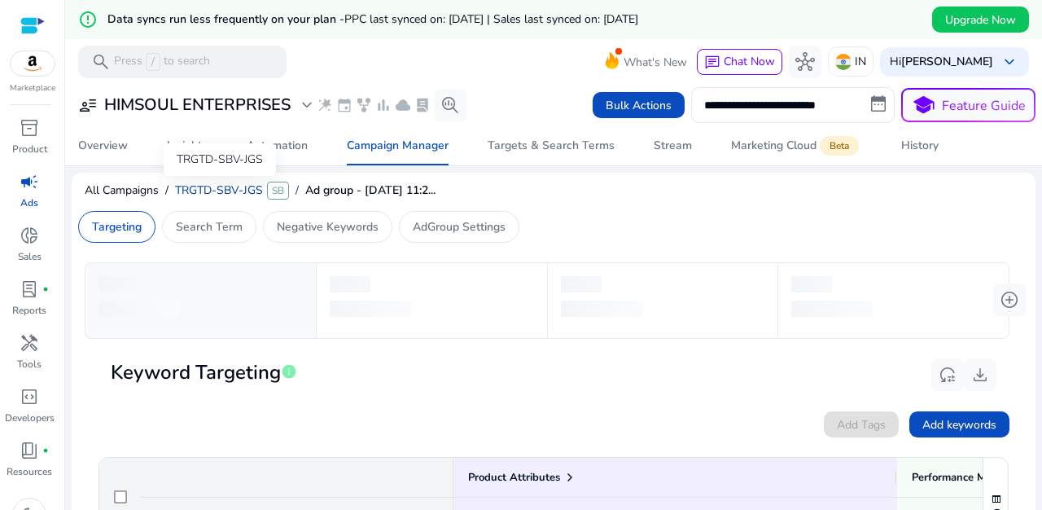
click at [256, 192] on span "TRGTD-SBV-JGS" at bounding box center [219, 189] width 88 height 15
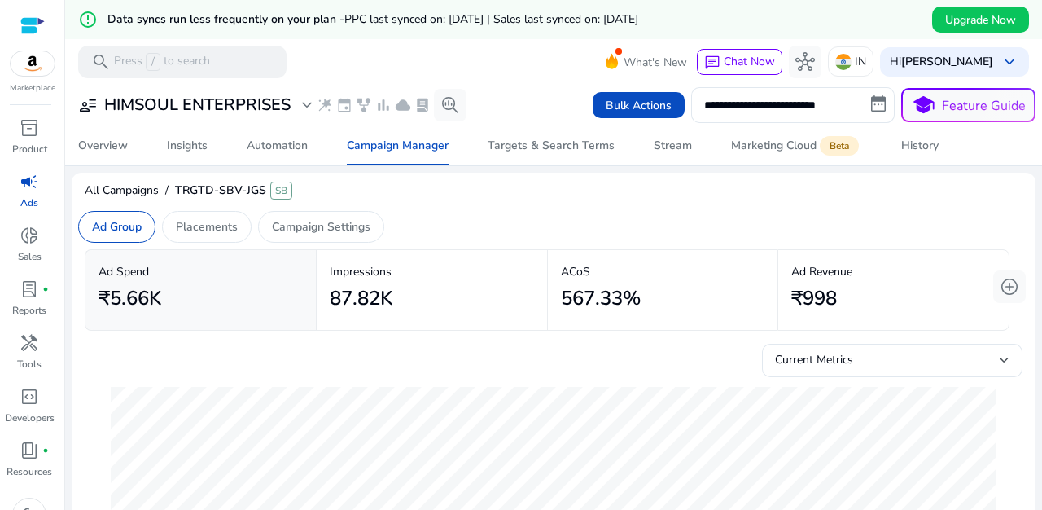
click at [318, 187] on div "All Campaigns / TRGTD-SBV-JGS SB" at bounding box center [554, 193] width 964 height 32
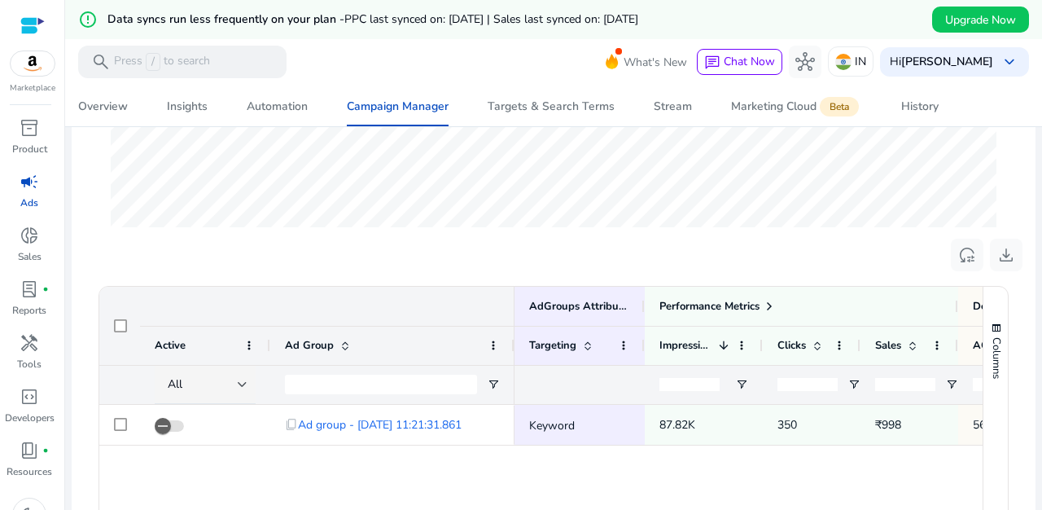
scroll to position [537, 0]
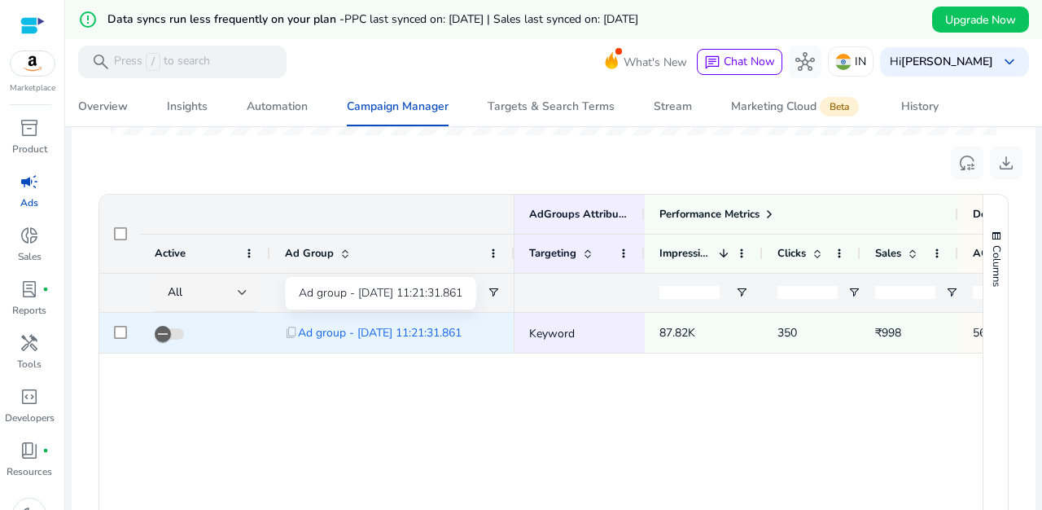
click at [432, 332] on span "Ad group - [DATE] 11:21:31.861" at bounding box center [380, 332] width 164 height 33
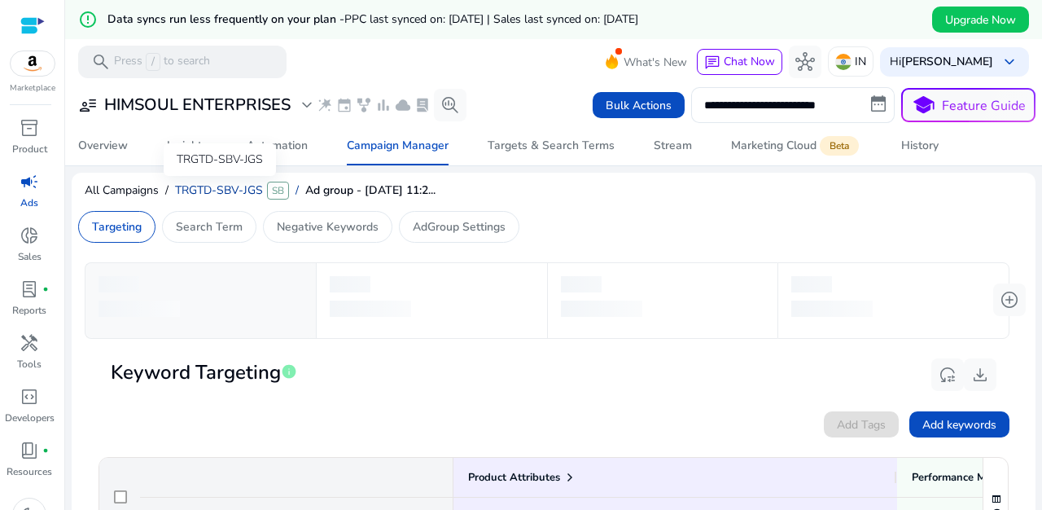
click at [231, 191] on span "TRGTD-SBV-JGS" at bounding box center [219, 189] width 88 height 15
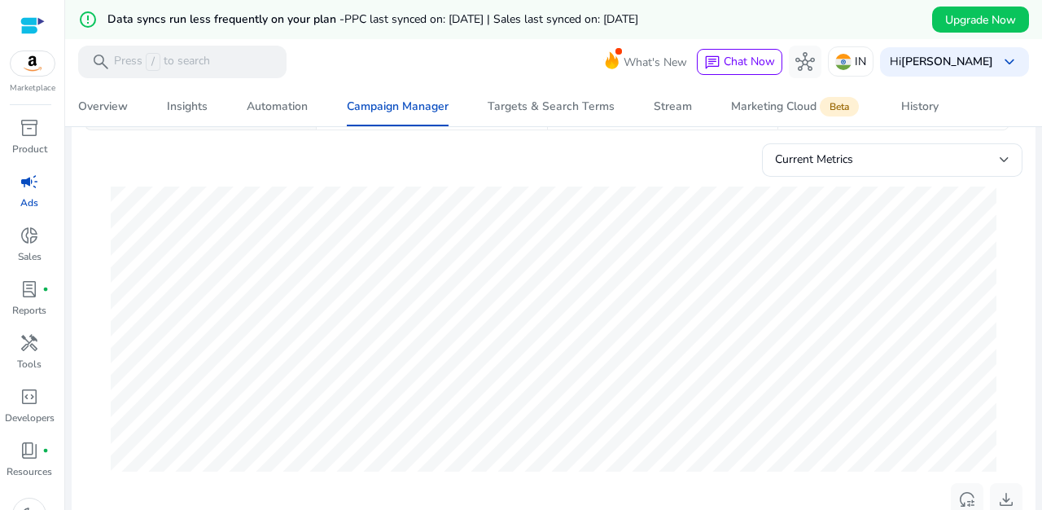
scroll to position [86, 0]
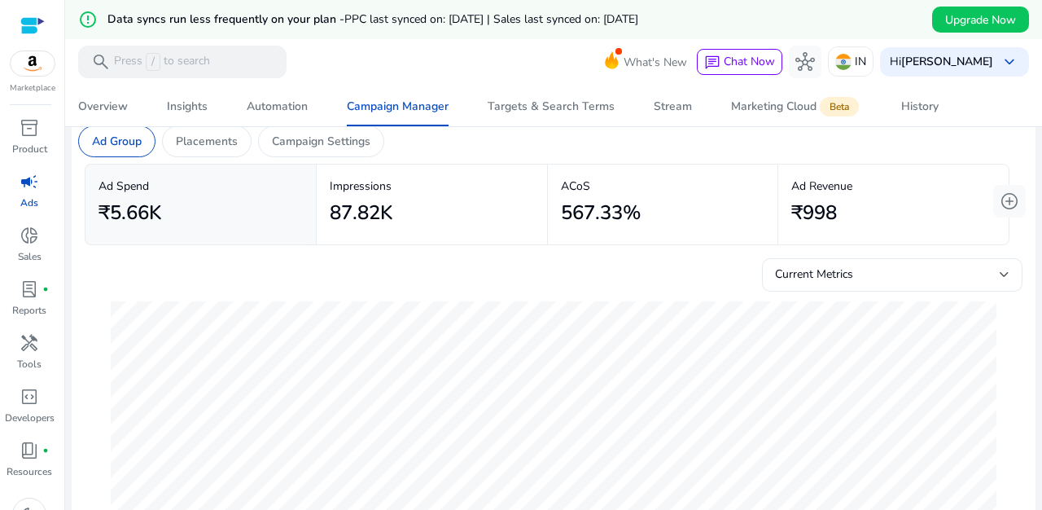
click at [956, 268] on div "Current Metrics" at bounding box center [887, 275] width 225 height 18
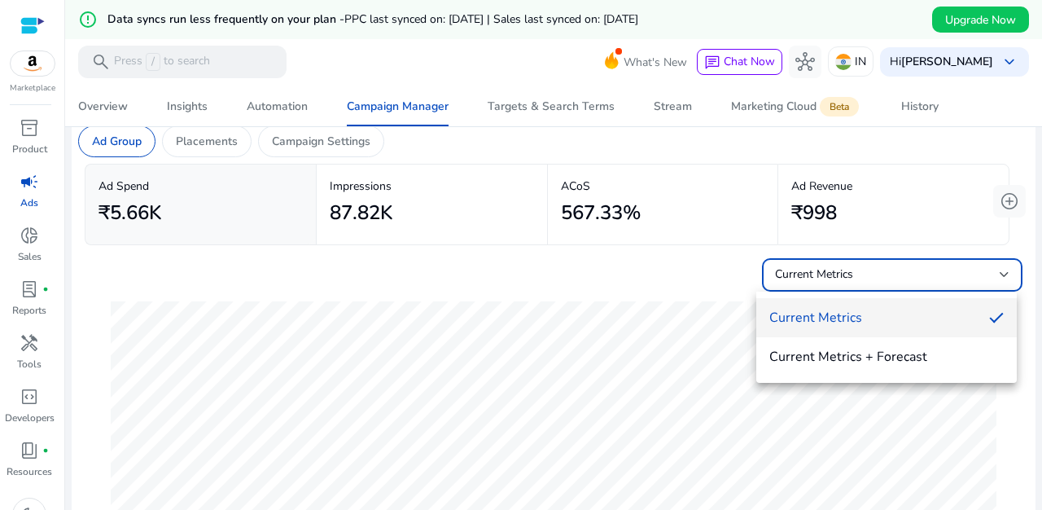
click at [956, 268] on div at bounding box center [521, 255] width 1042 height 510
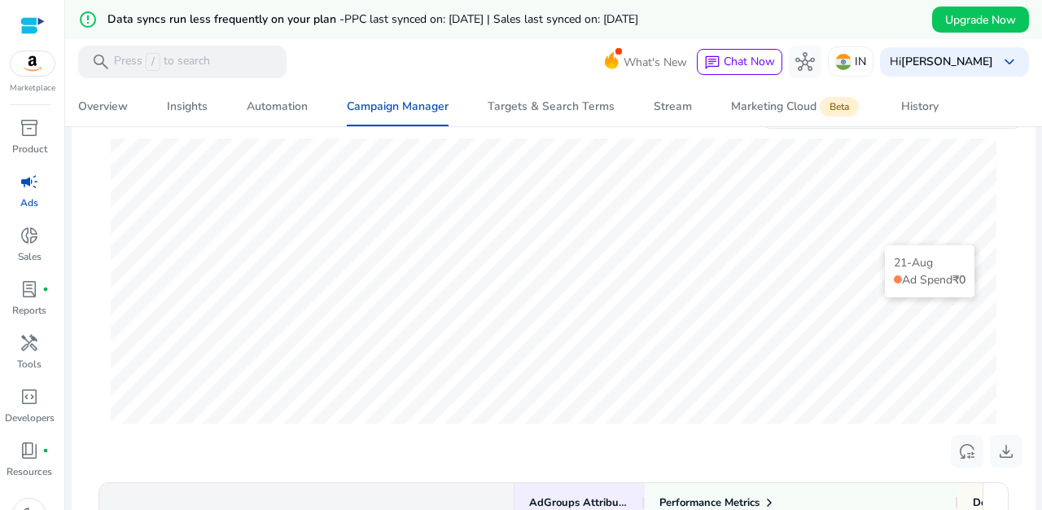
scroll to position [226, 0]
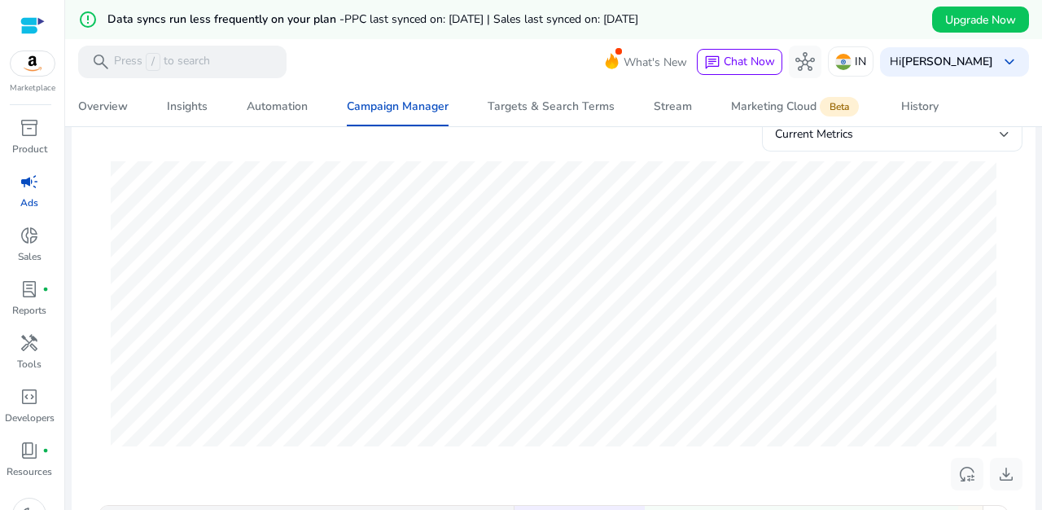
click at [970, 138] on div "Current Metrics" at bounding box center [887, 134] width 225 height 18
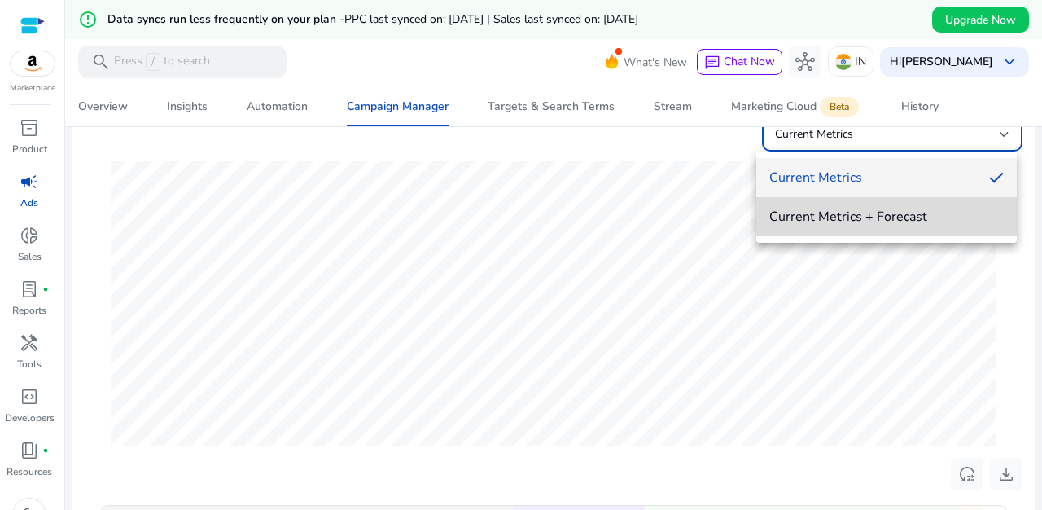
click at [889, 213] on span "Current Metrics + Forecast" at bounding box center [887, 217] width 235 height 18
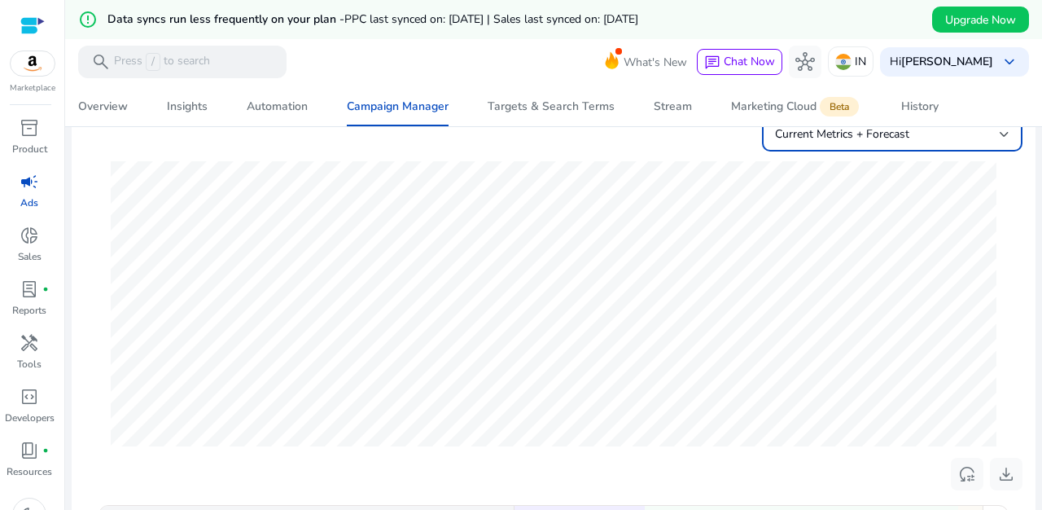
click at [953, 141] on div "Current Metrics + Forecast" at bounding box center [887, 134] width 225 height 18
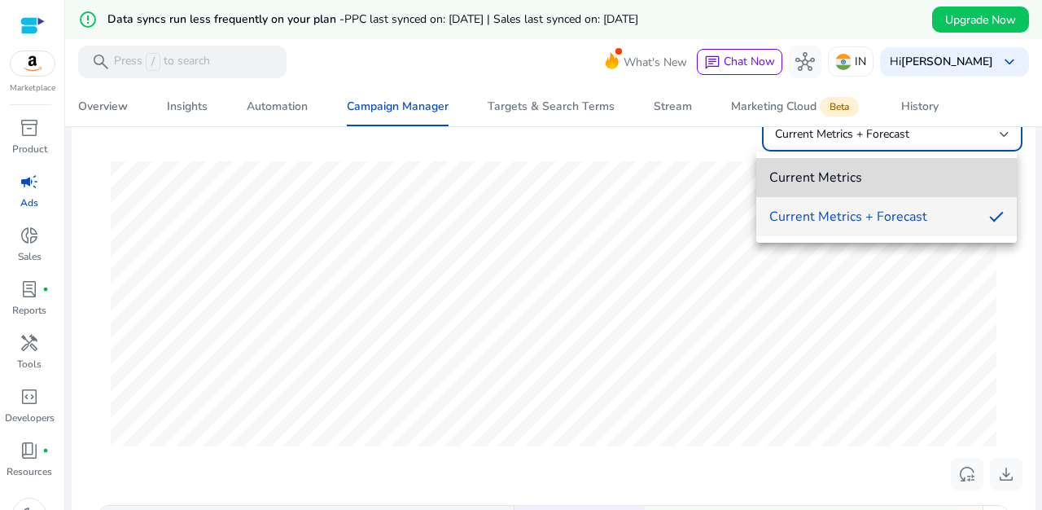
click at [890, 176] on span "Current Metrics" at bounding box center [887, 178] width 235 height 18
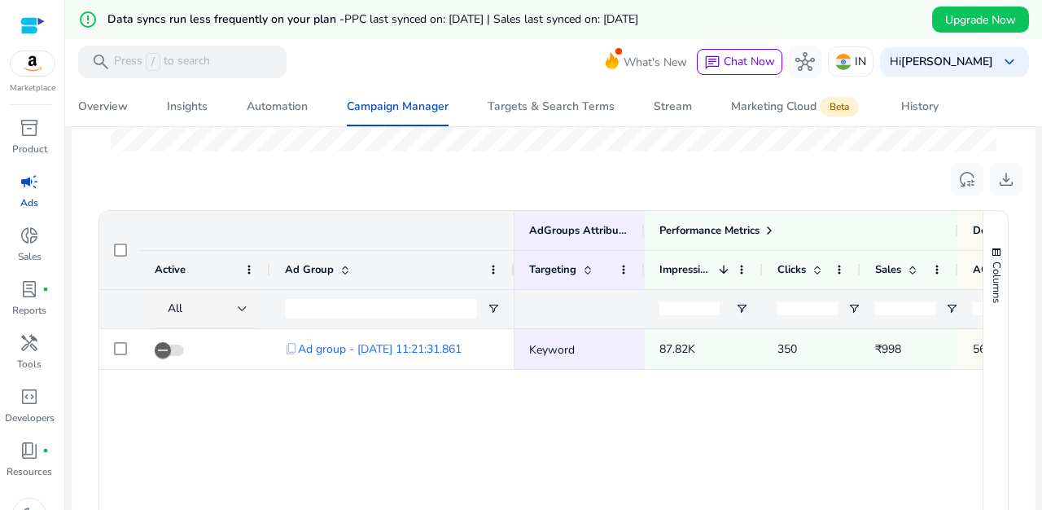
scroll to position [517, 0]
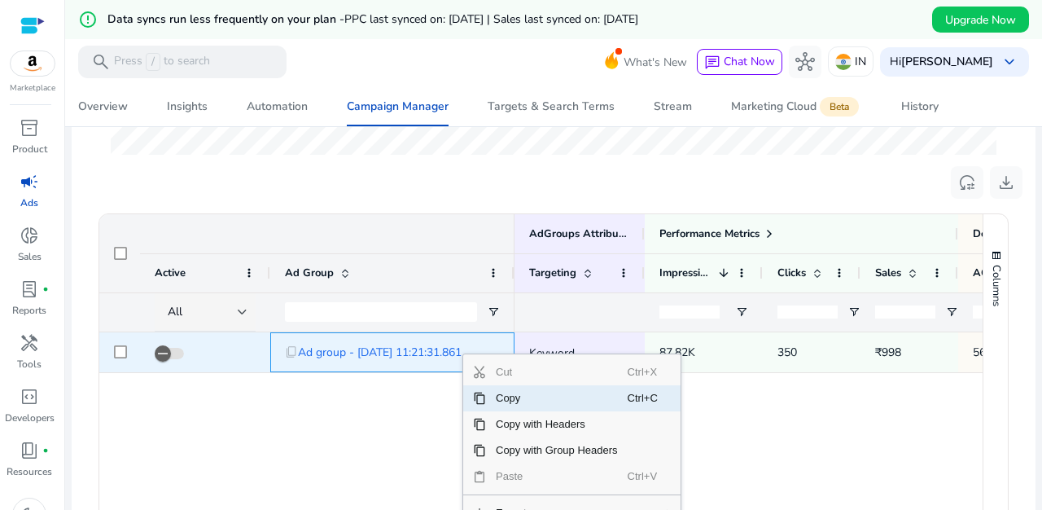
click at [446, 353] on span "Ad group - [DATE] 11:21:31.861" at bounding box center [380, 352] width 164 height 33
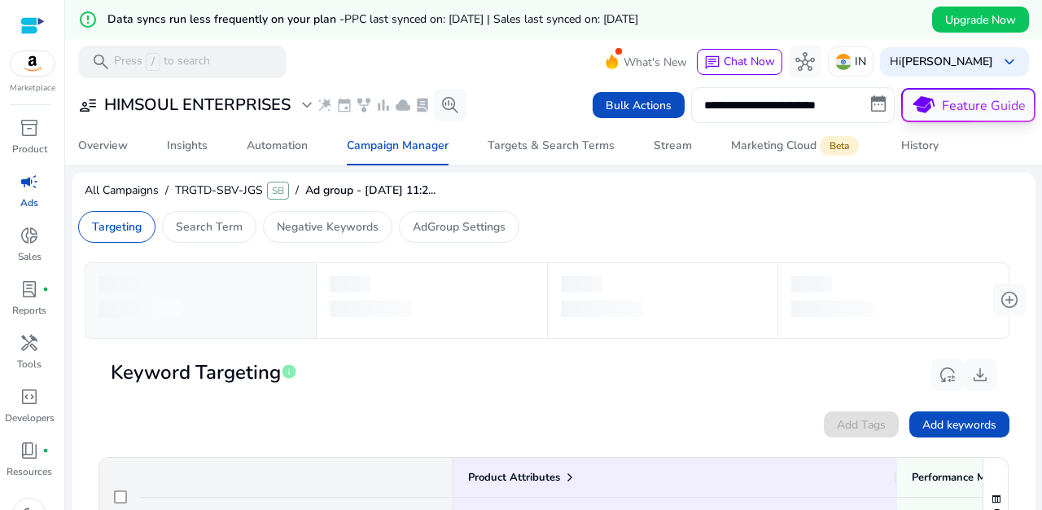
click at [942, 115] on p "Feature Guide" at bounding box center [984, 106] width 84 height 20
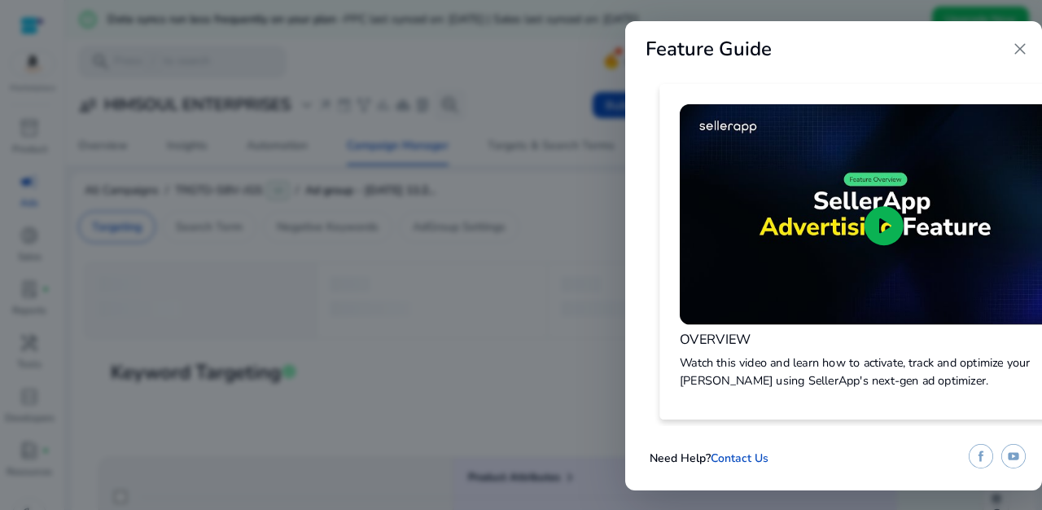
scroll to position [12, 0]
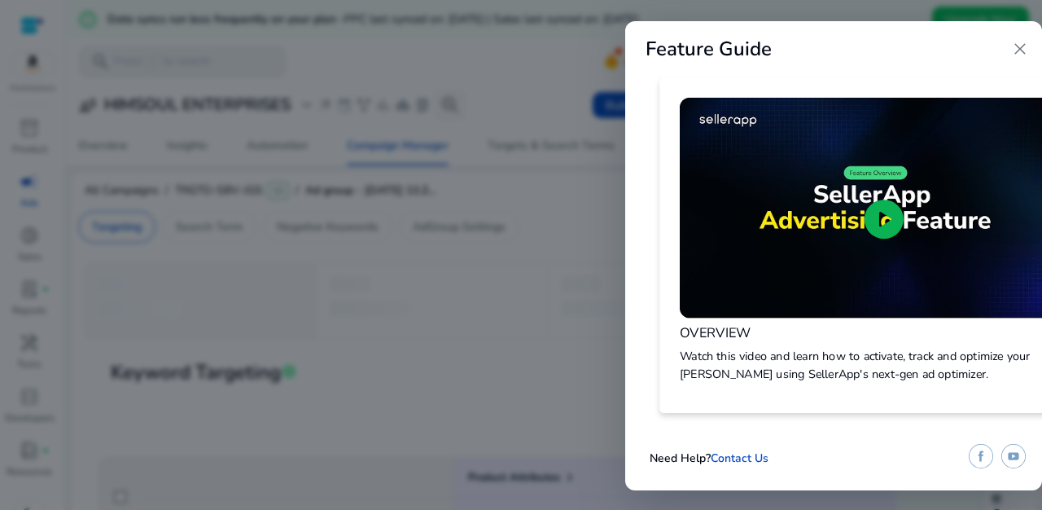
click at [893, 213] on span "play_circle" at bounding box center [884, 218] width 47 height 47
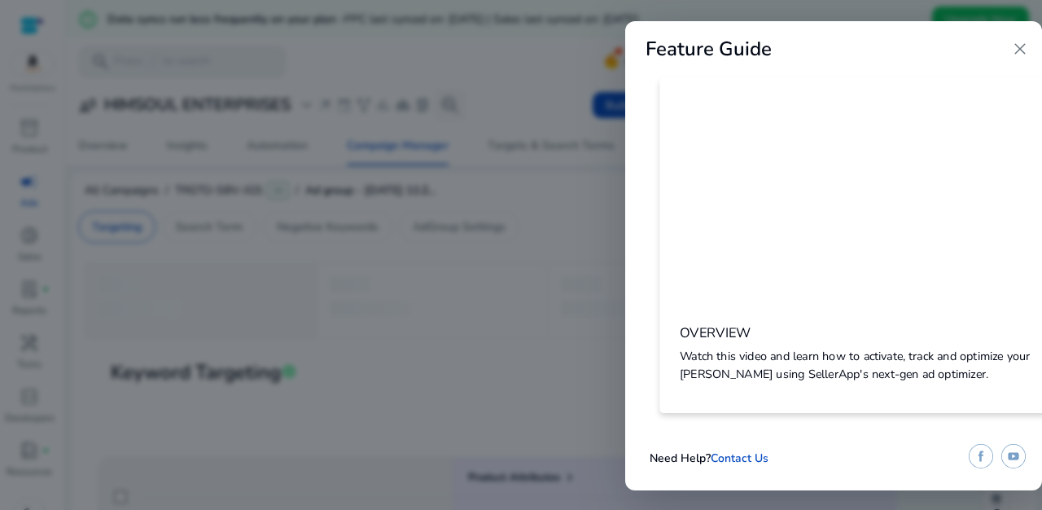
click at [1024, 56] on span "close" at bounding box center [1021, 49] width 20 height 20
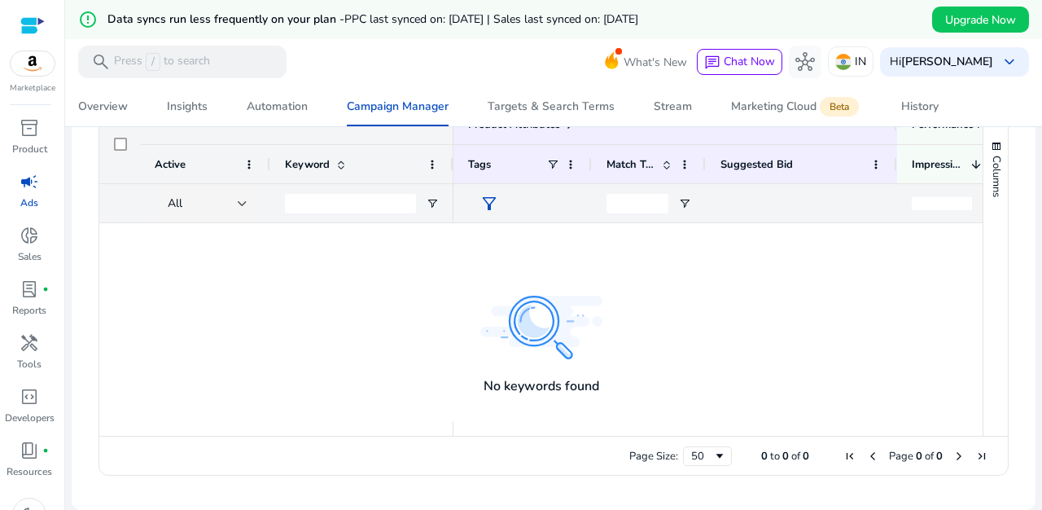
scroll to position [0, 0]
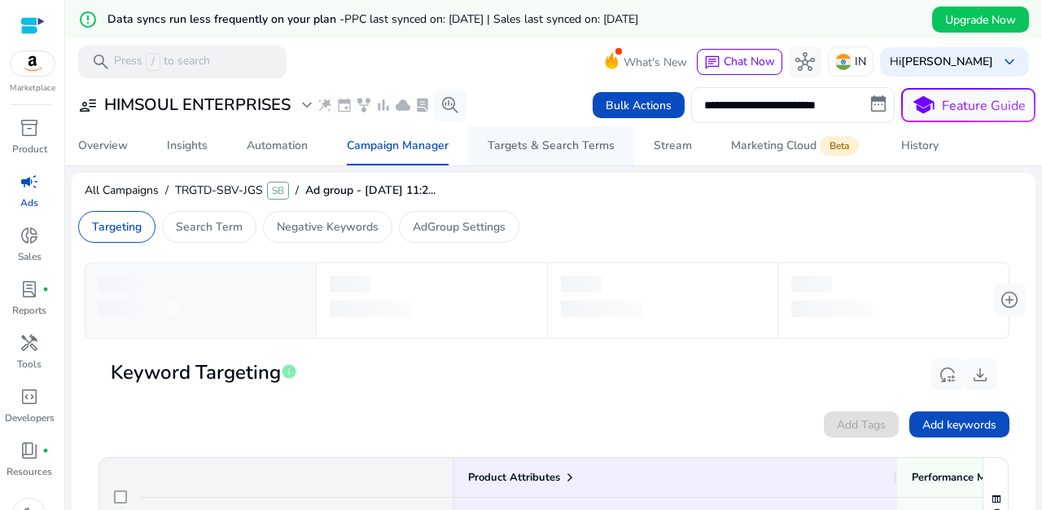
click at [551, 151] on div "Targets & Search Terms" at bounding box center [551, 145] width 127 height 11
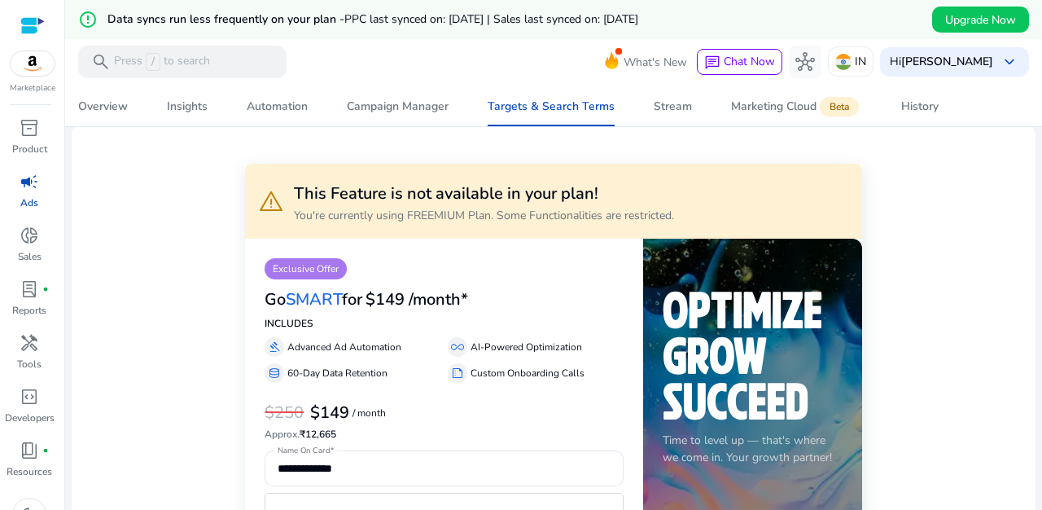
scroll to position [24, 0]
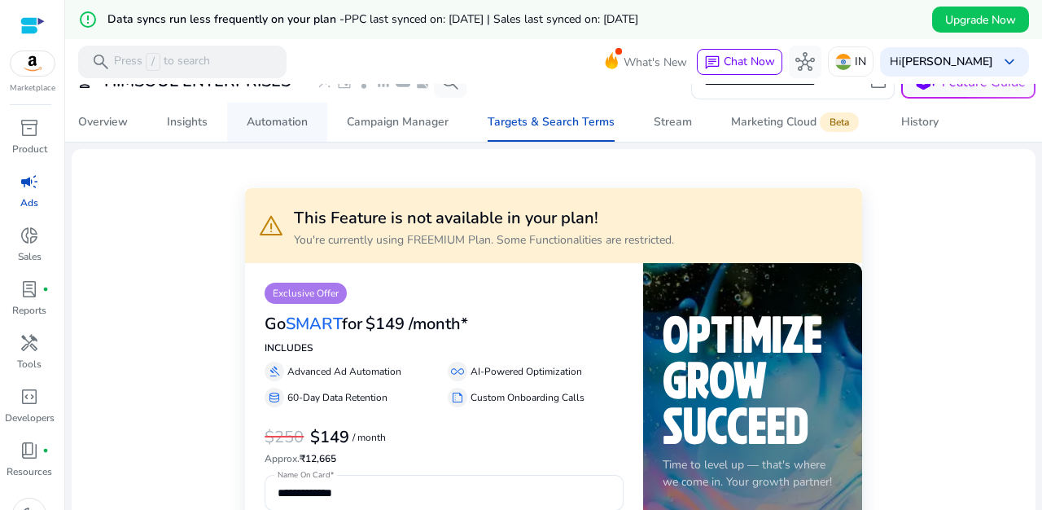
click at [272, 125] on div "Automation" at bounding box center [277, 121] width 61 height 11
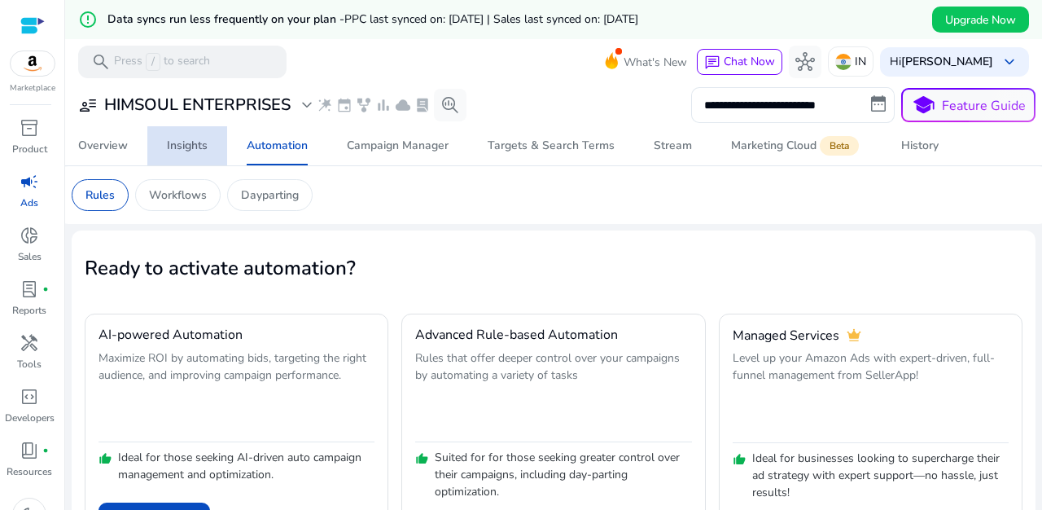
click at [195, 151] on div "Insights" at bounding box center [187, 145] width 41 height 11
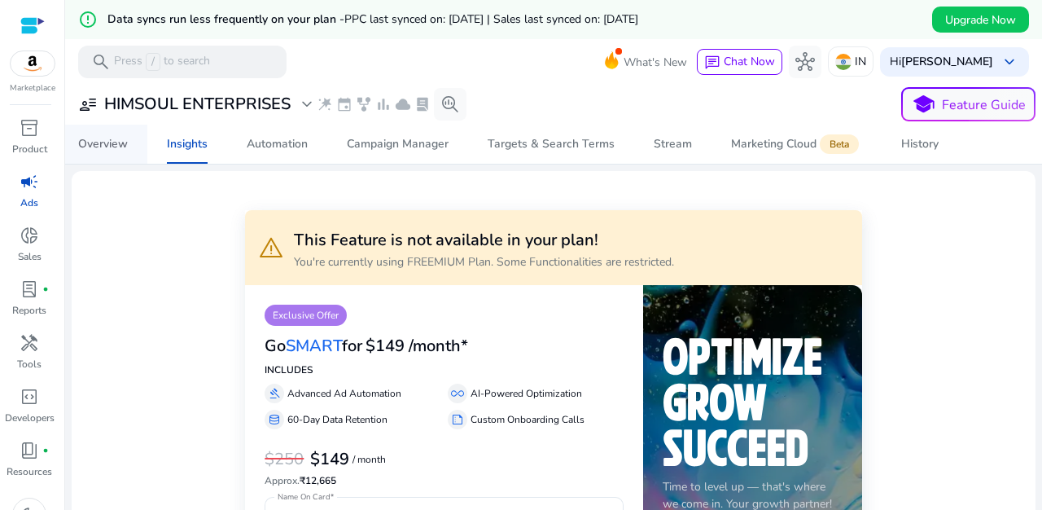
click at [111, 145] on div "Overview" at bounding box center [103, 143] width 50 height 11
